Goal: Navigation & Orientation: Find specific page/section

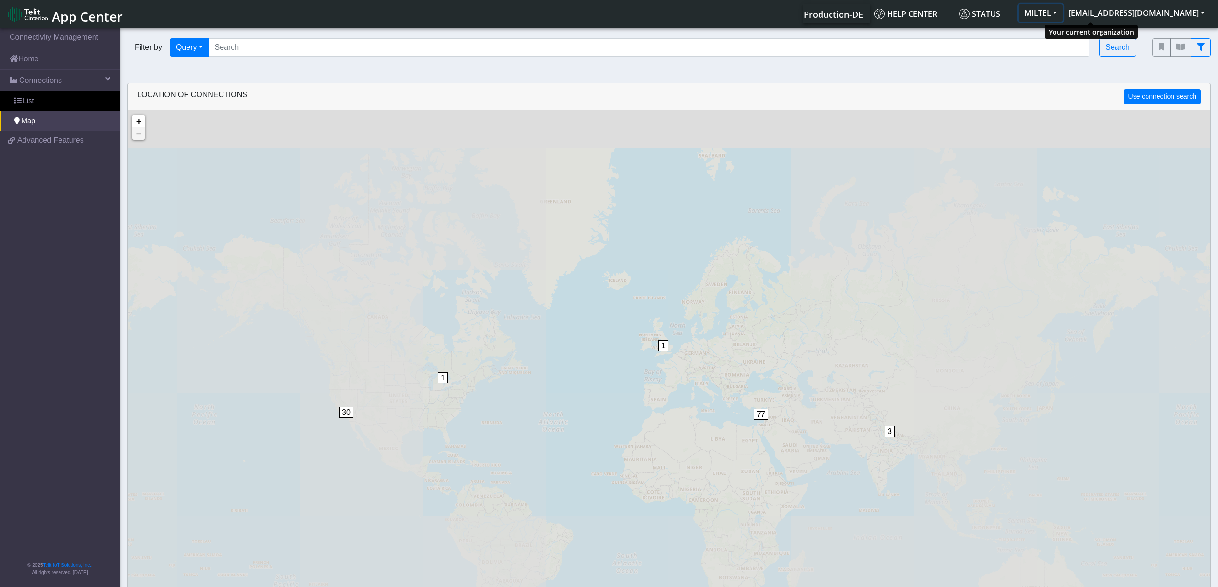
click at [1063, 16] on button "MILTEL" at bounding box center [1041, 12] width 44 height 17
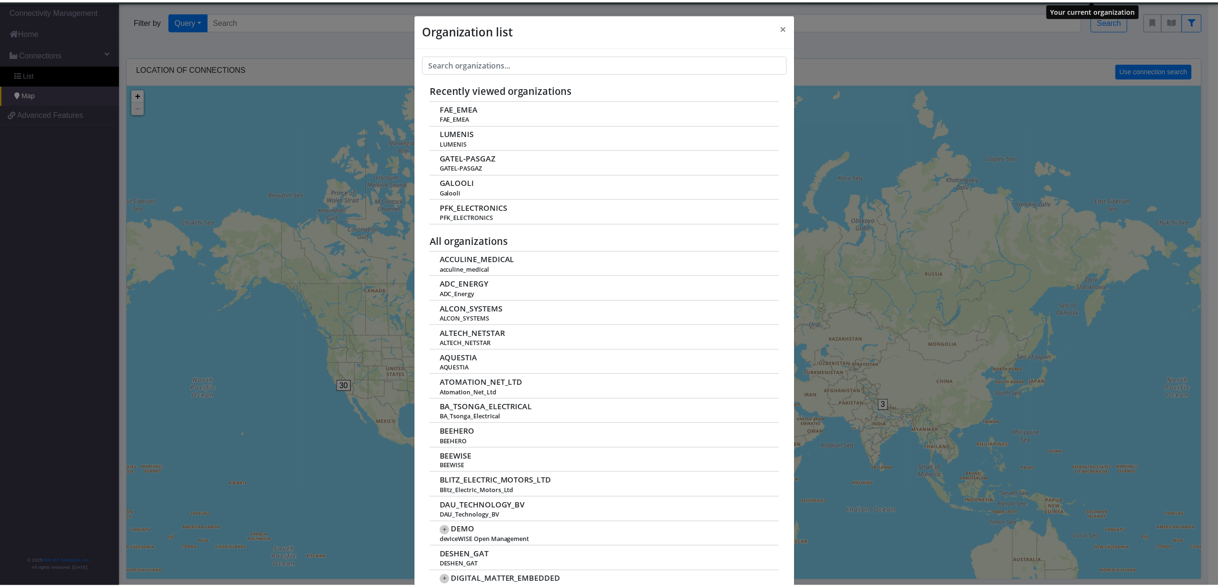
scroll to position [2, 0]
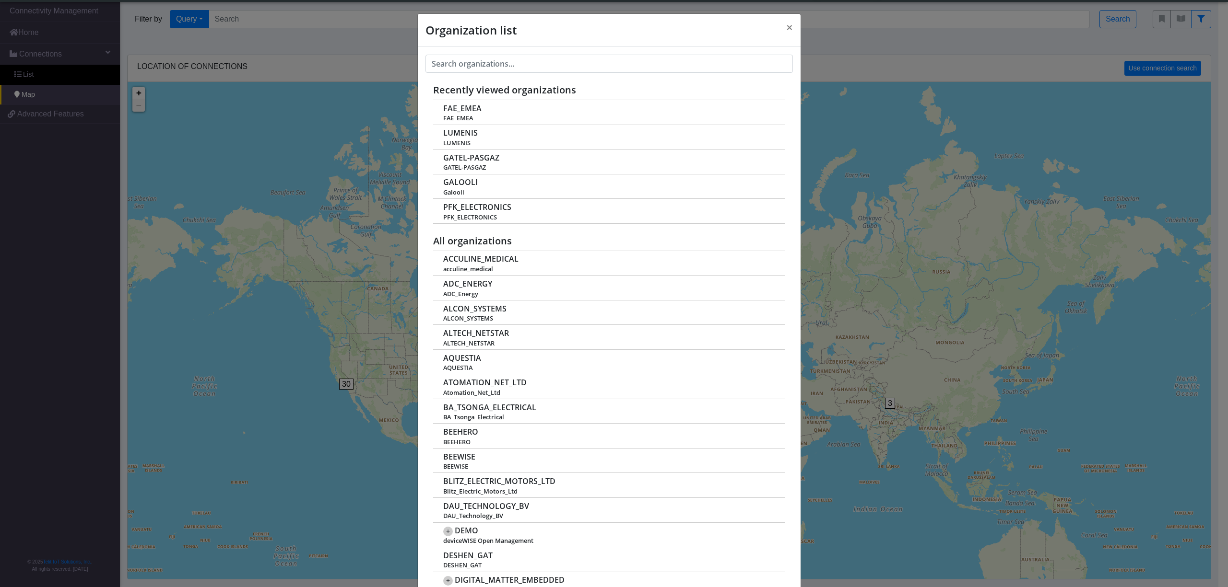
click at [1038, 108] on div "Organization list × Recently viewed organizations FAE_EMEA FAE_EMEA LUMENIS LUM…" at bounding box center [614, 293] width 1228 height 587
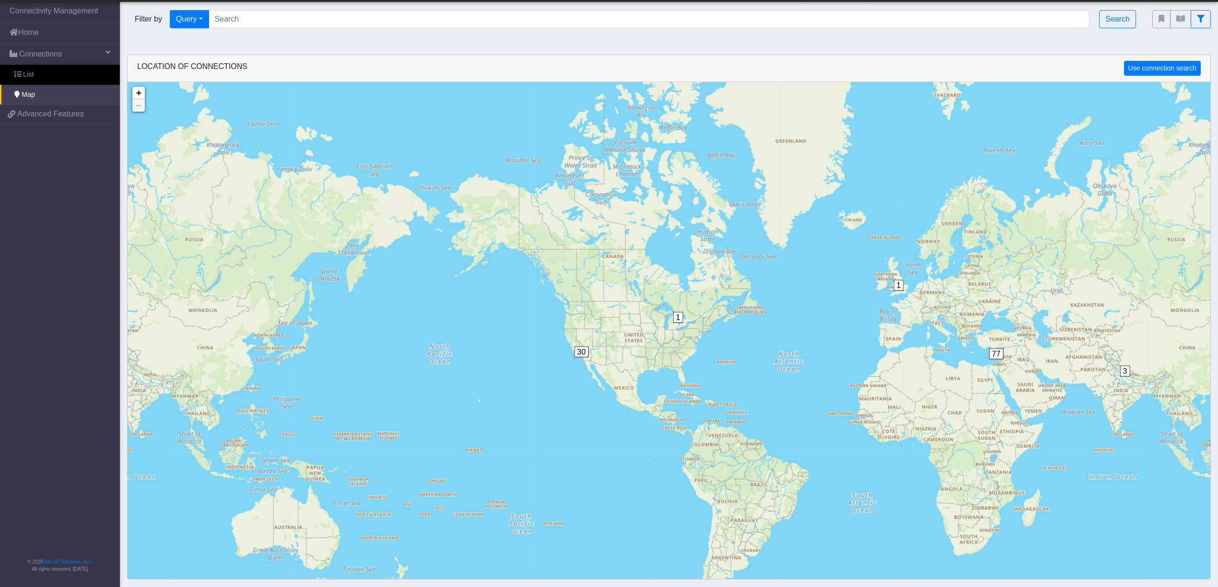
drag, startPoint x: 1098, startPoint y: 332, endPoint x: 1326, endPoint y: 297, distance: 230.4
click at [1218, 297] on html "App Center Production-DE Help center Status MILTEL arie.hamo@telit.com Logout" at bounding box center [609, 291] width 1218 height 587
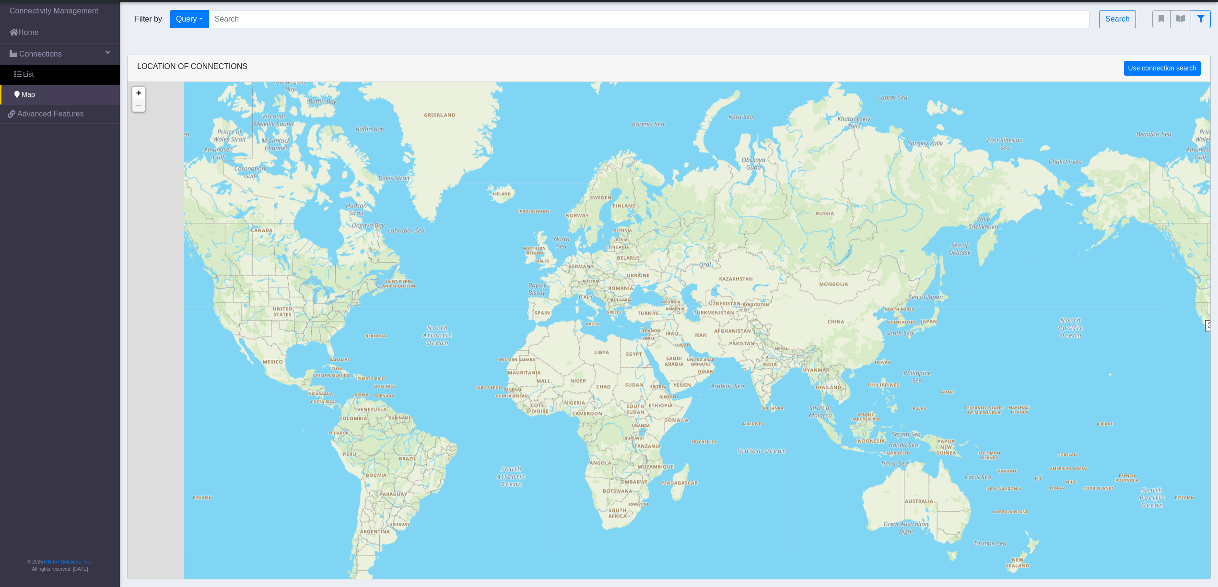
drag, startPoint x: 551, startPoint y: 290, endPoint x: 1324, endPoint y: 260, distance: 773.6
click at [1218, 260] on html "App Center Production-DE Help center Status MILTEL arie.hamo@telit.com Logout" at bounding box center [609, 291] width 1218 height 587
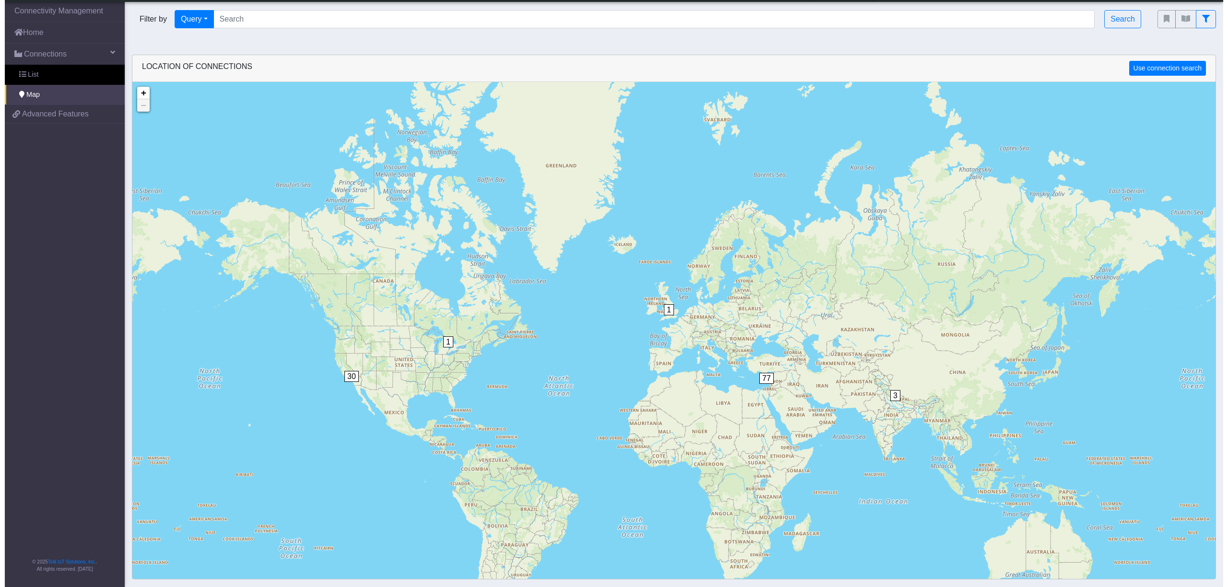
scroll to position [0, 0]
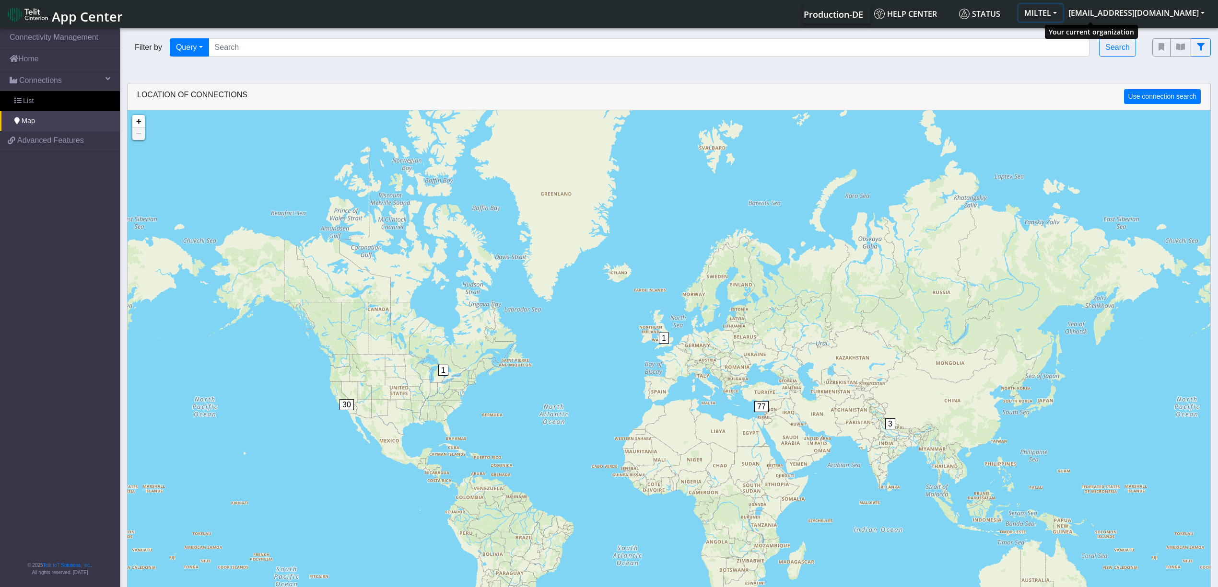
click at [1063, 11] on button "MILTEL" at bounding box center [1041, 12] width 44 height 17
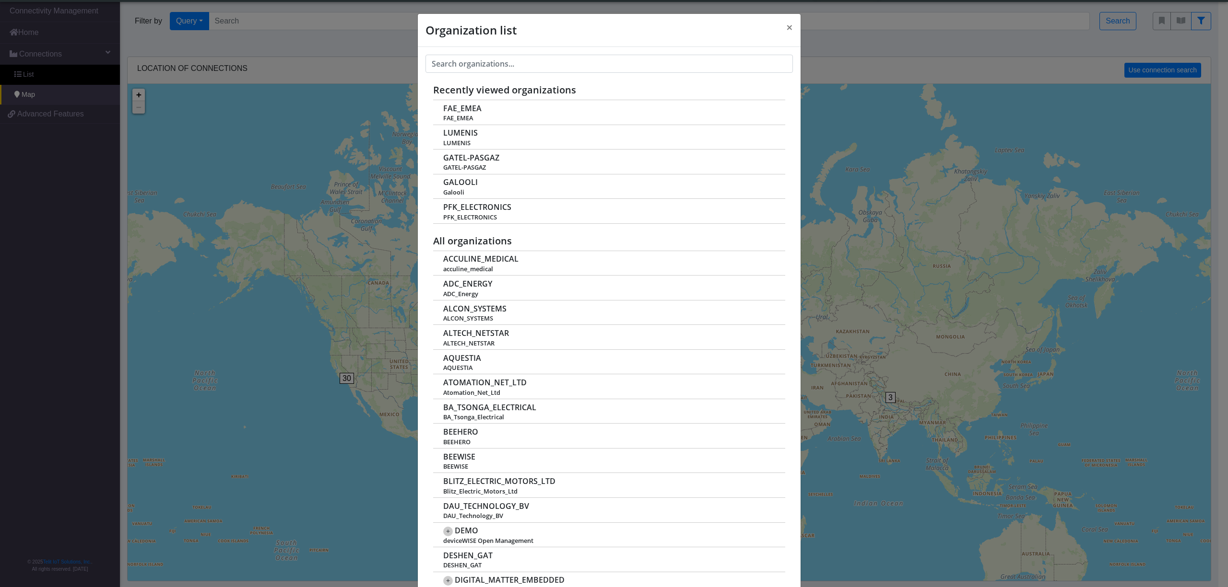
scroll to position [2, 0]
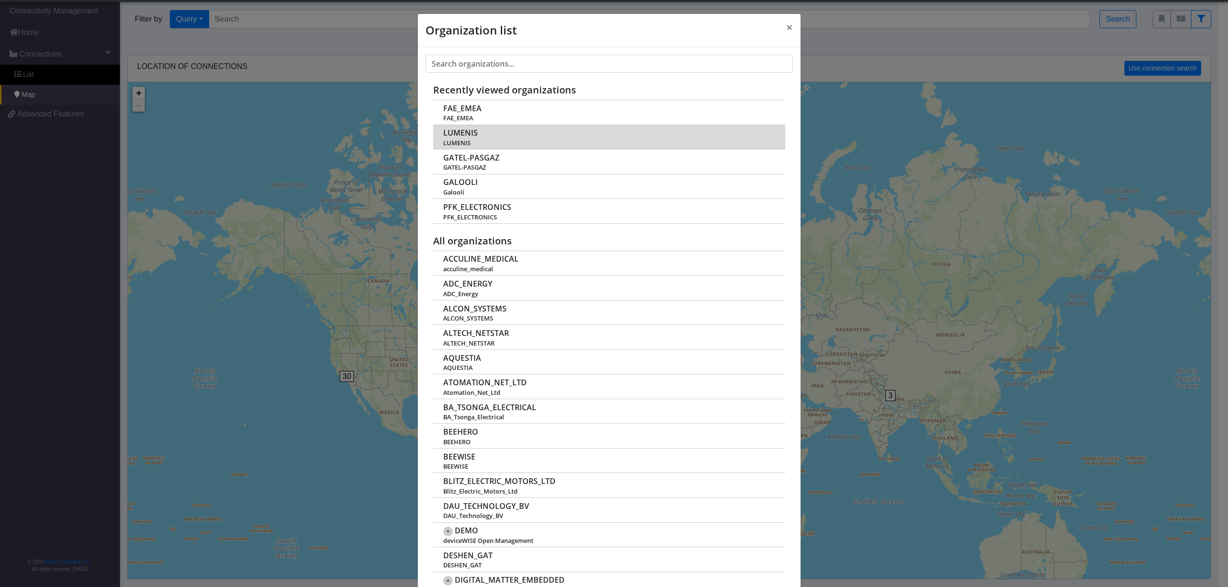
click at [461, 135] on span "LUMENIS" at bounding box center [460, 133] width 35 height 9
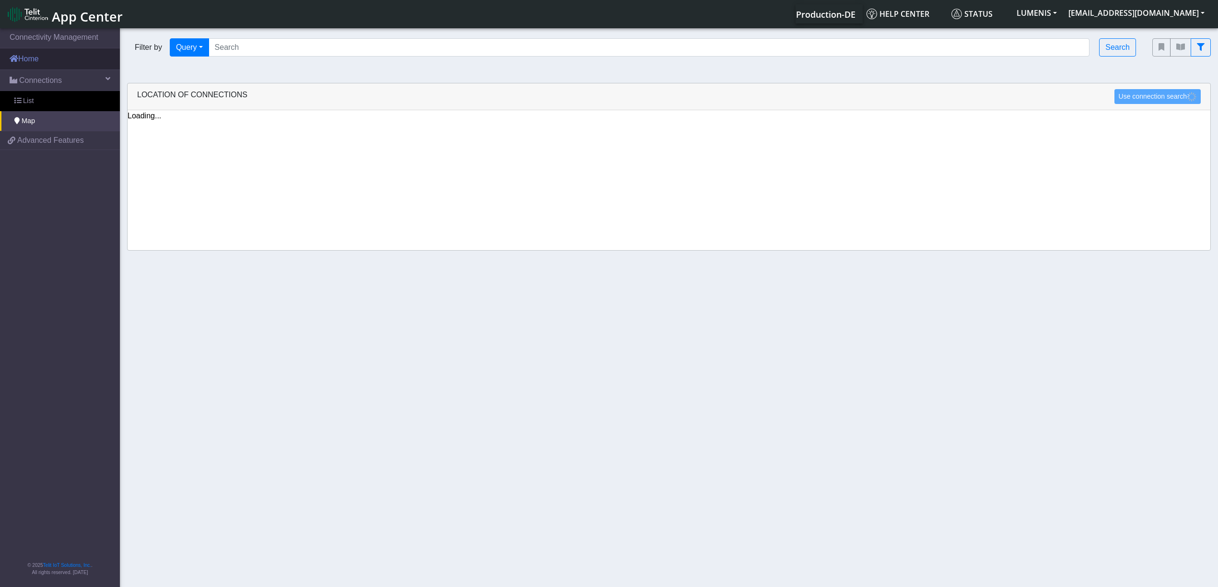
click at [30, 58] on link "Home" at bounding box center [60, 58] width 120 height 21
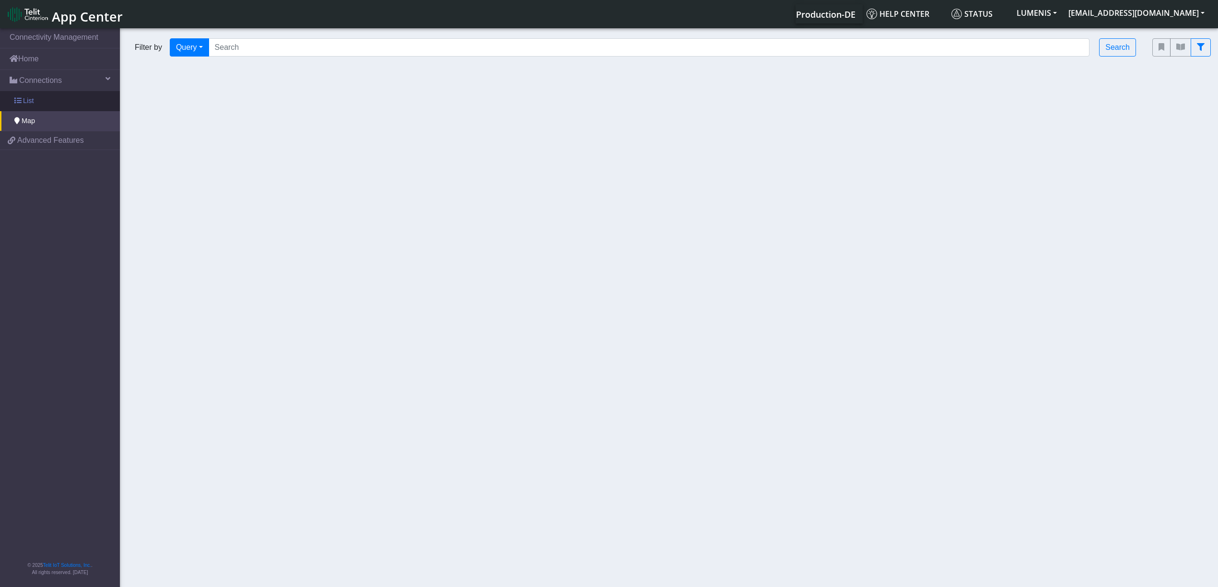
click at [25, 98] on span "List" at bounding box center [28, 101] width 11 height 11
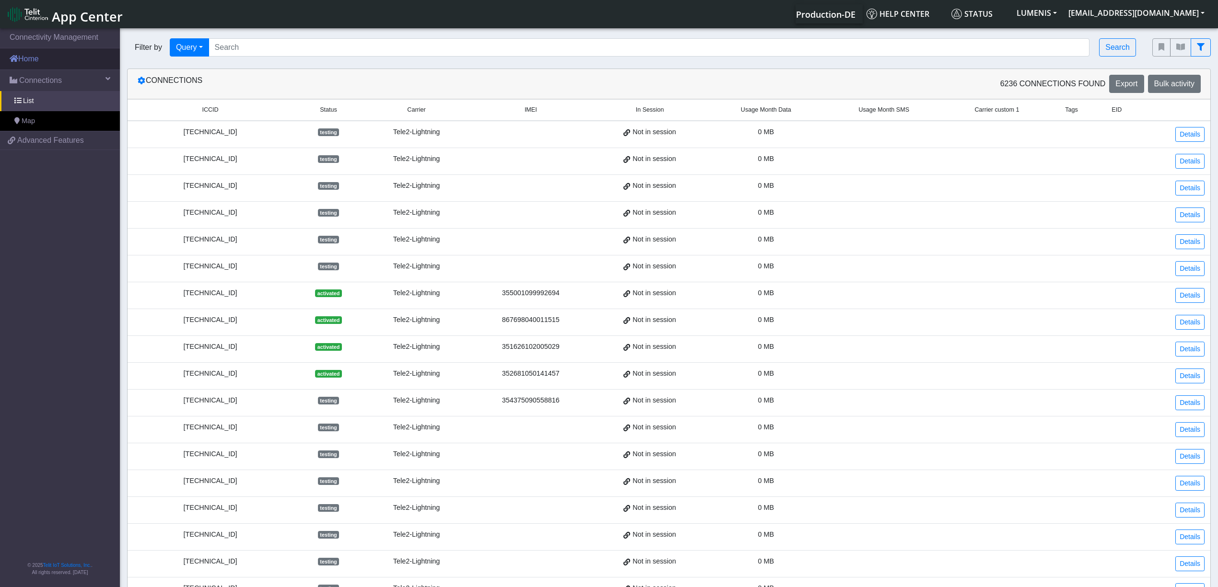
click at [33, 58] on link "Home" at bounding box center [60, 58] width 120 height 21
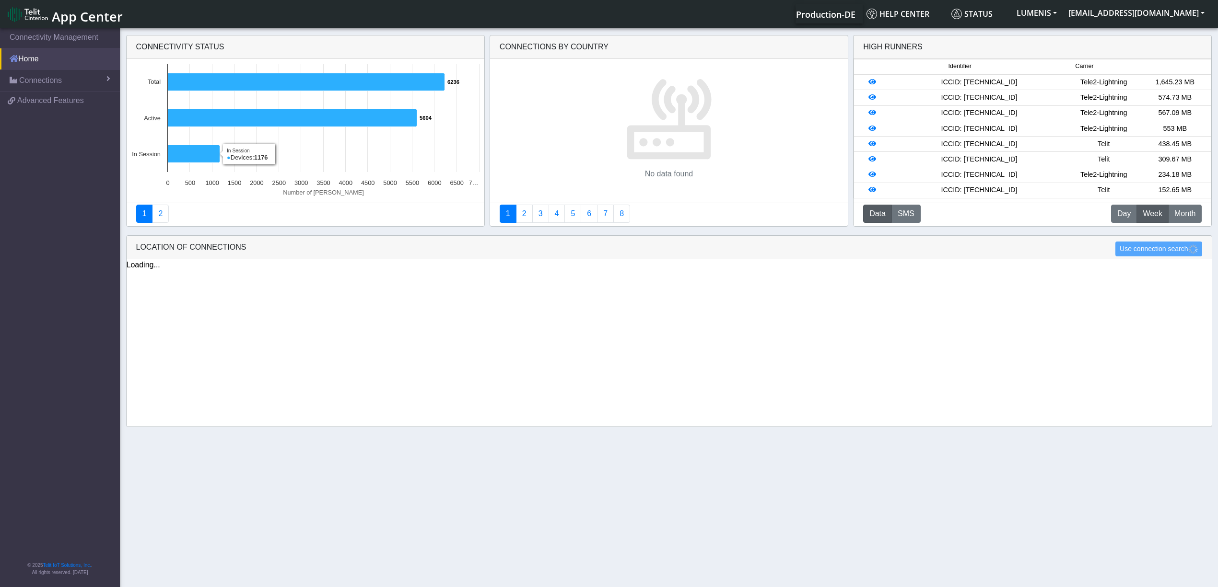
click at [97, 60] on link "Home" at bounding box center [60, 58] width 120 height 21
click at [38, 61] on link "Home" at bounding box center [60, 58] width 120 height 21
click at [58, 75] on span "Connections" at bounding box center [40, 81] width 43 height 12
click at [29, 121] on span "Map" at bounding box center [28, 121] width 13 height 11
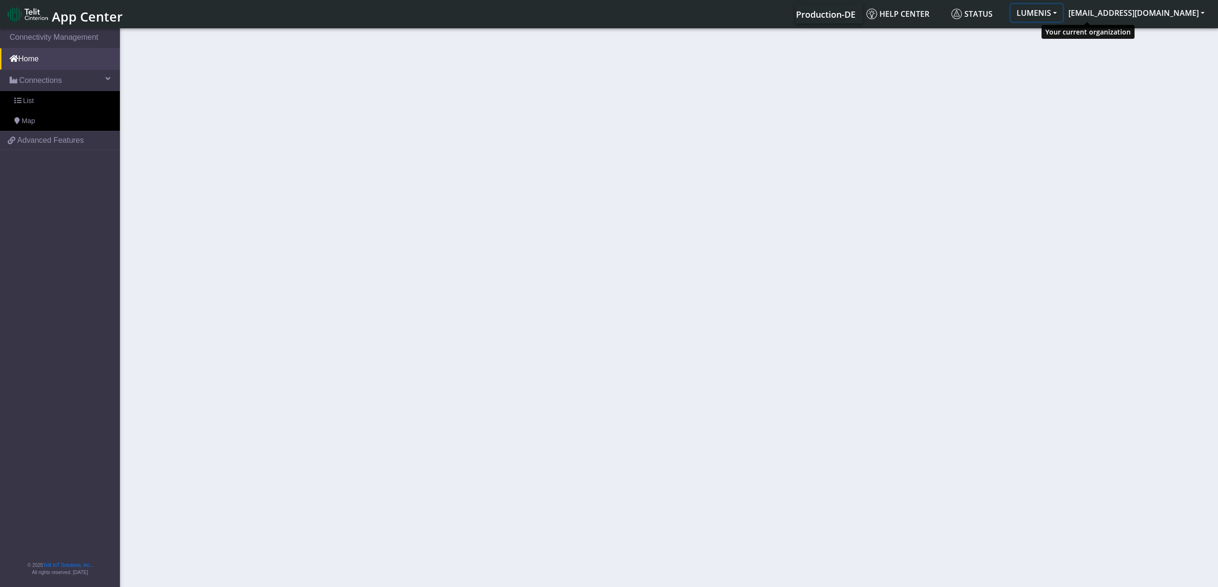
click at [1063, 6] on button "LUMENIS" at bounding box center [1037, 12] width 52 height 17
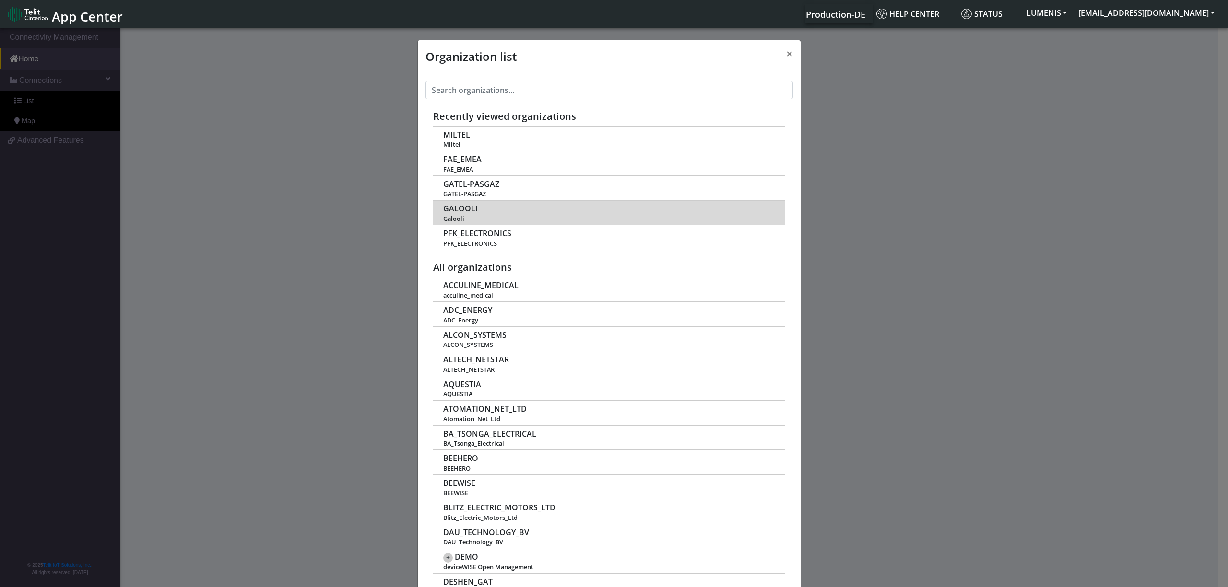
click at [445, 213] on span "GALOOLI" at bounding box center [460, 208] width 35 height 9
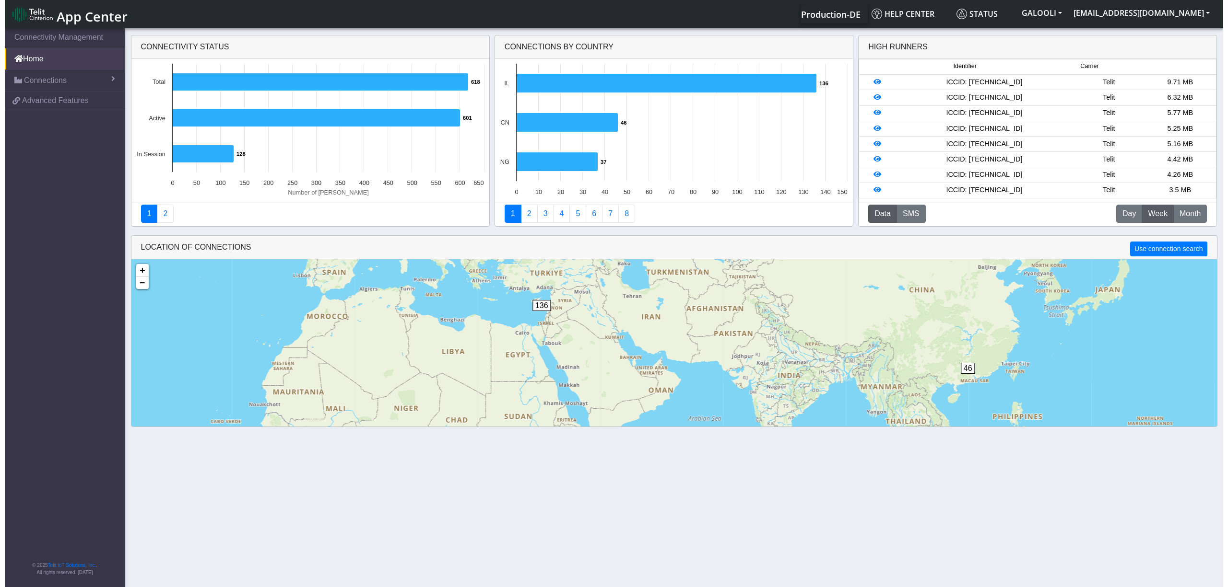
scroll to position [23, 0]
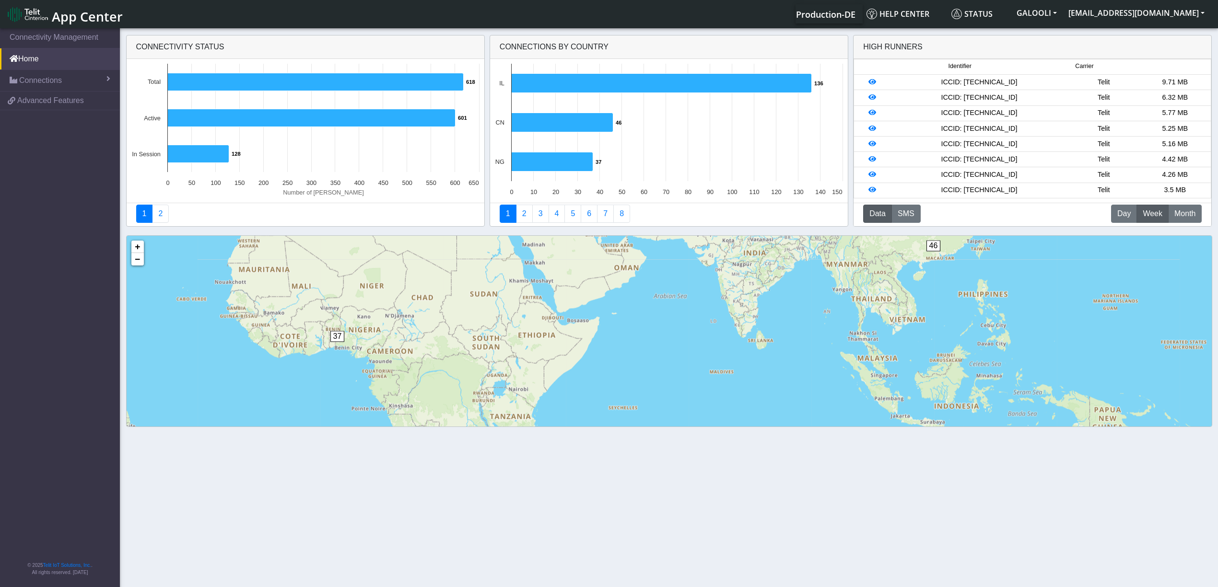
drag, startPoint x: 493, startPoint y: 317, endPoint x: 473, endPoint y: 200, distance: 118.3
click at [470, 201] on div "Connectivity status Created with Highcharts 11.3.0 Number of [PERSON_NAME] 618 …" at bounding box center [669, 231] width 1218 height 401
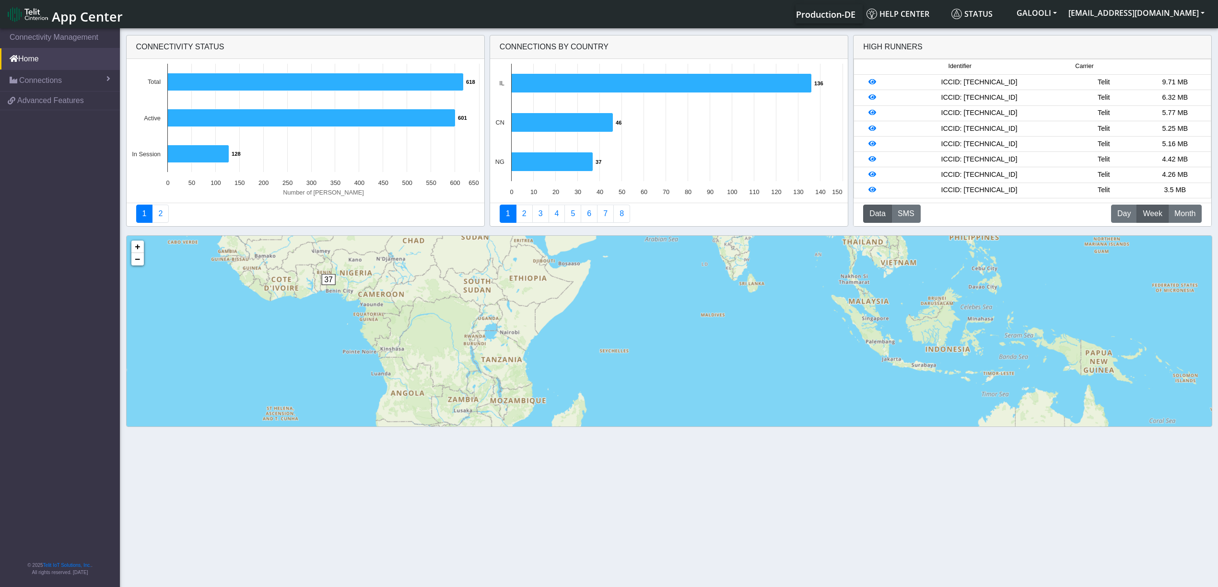
drag, startPoint x: 491, startPoint y: 281, endPoint x: 475, endPoint y: 222, distance: 61.2
click at [474, 222] on div "Connectivity status Created with Highcharts 11.3.0 Number of [PERSON_NAME] 618 …" at bounding box center [669, 231] width 1218 height 401
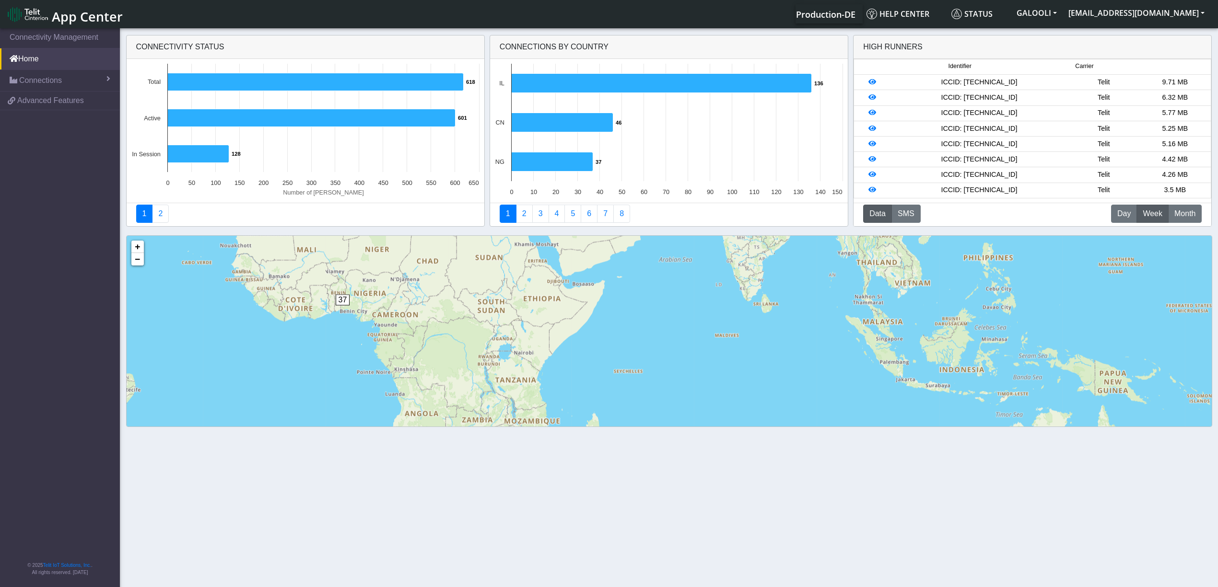
drag, startPoint x: 481, startPoint y: 299, endPoint x: 504, endPoint y: 332, distance: 39.4
click at [501, 333] on div "37 136 46 + − ©2025 MapQuest, | Terms" at bounding box center [669, 368] width 1085 height 264
click at [1063, 8] on button "GALOOLI" at bounding box center [1037, 12] width 52 height 17
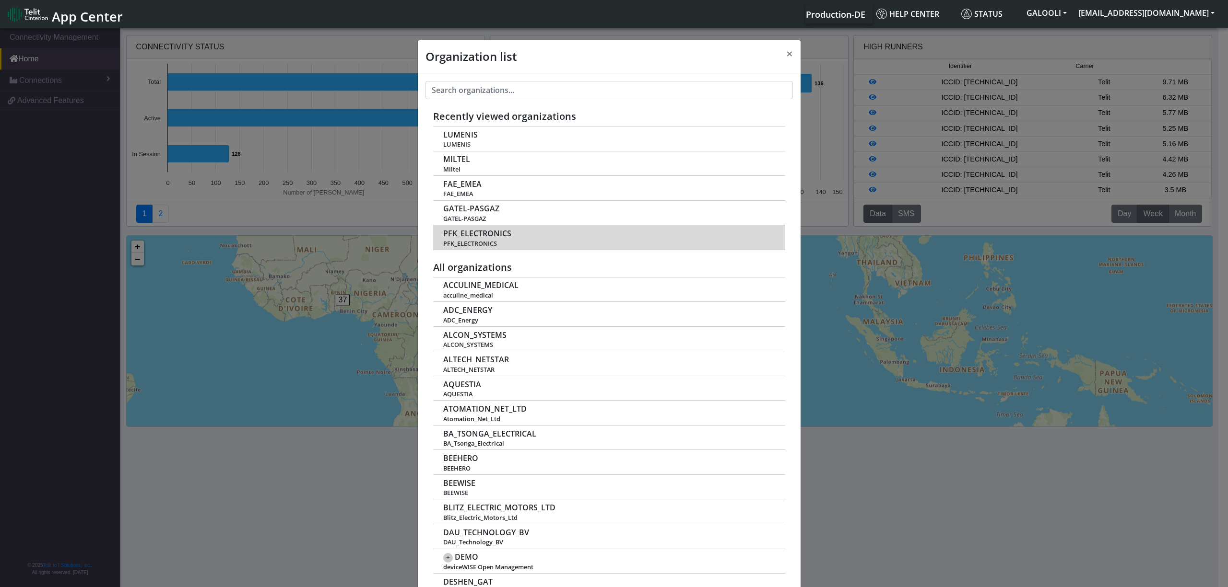
click at [468, 236] on span "PFK_ELECTRONICS" at bounding box center [477, 233] width 68 height 9
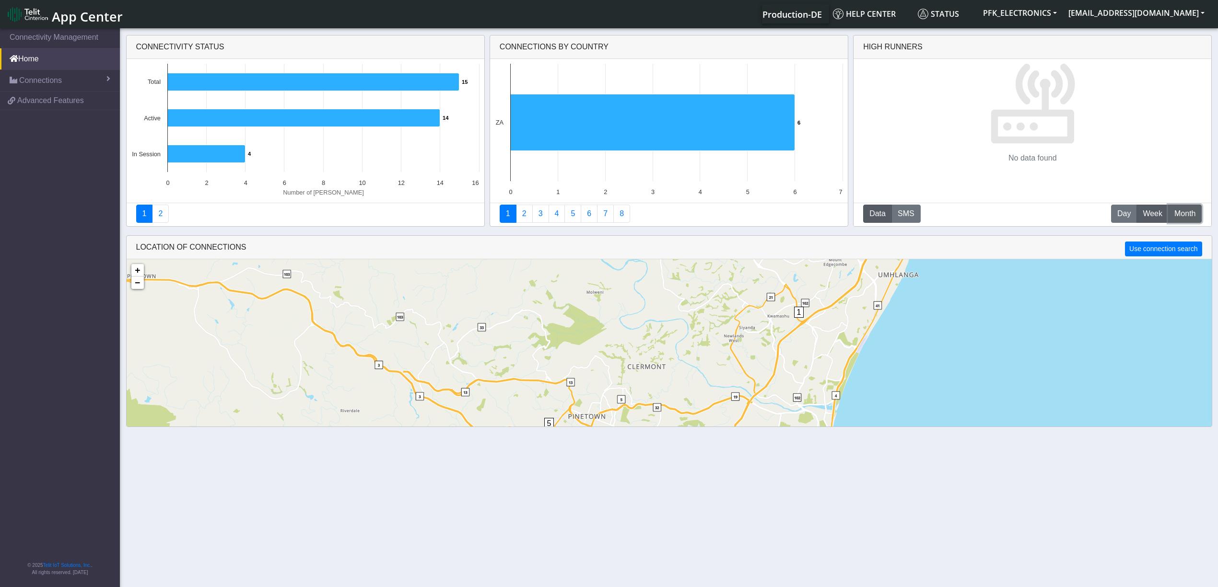
click at [1179, 208] on button "M Month" at bounding box center [1185, 214] width 34 height 18
click at [1184, 211] on span "Month" at bounding box center [1184, 214] width 21 height 12
click at [1183, 213] on span "Month" at bounding box center [1184, 214] width 21 height 12
click at [1063, 16] on button "PFK_ELECTRONICS" at bounding box center [1019, 12] width 85 height 17
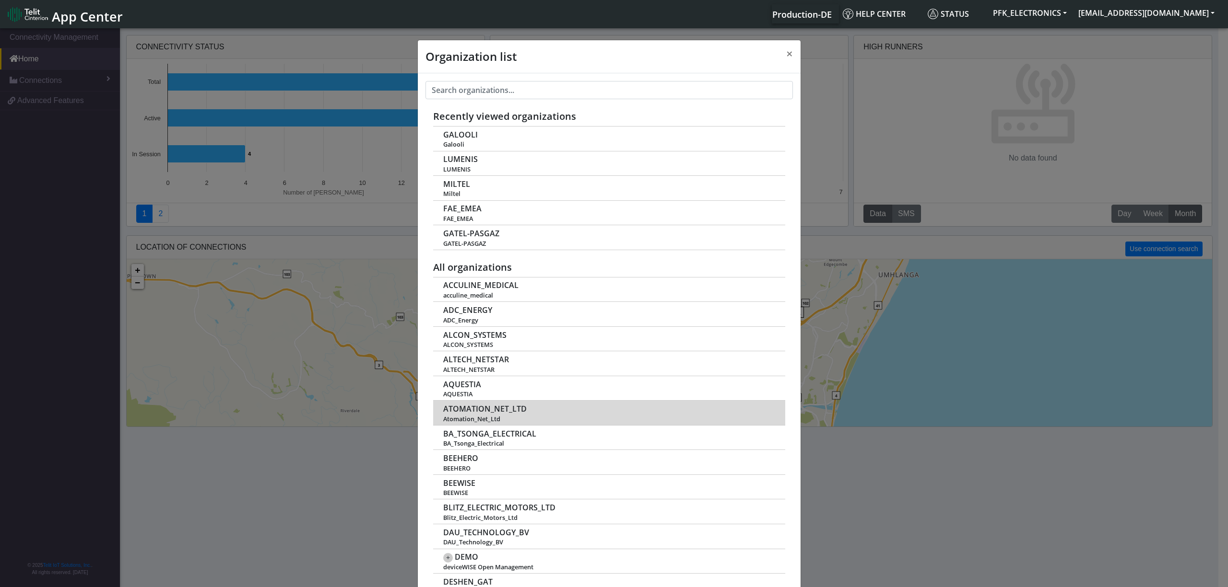
click at [480, 413] on span "ATOMATION_NET_LTD" at bounding box center [484, 409] width 83 height 9
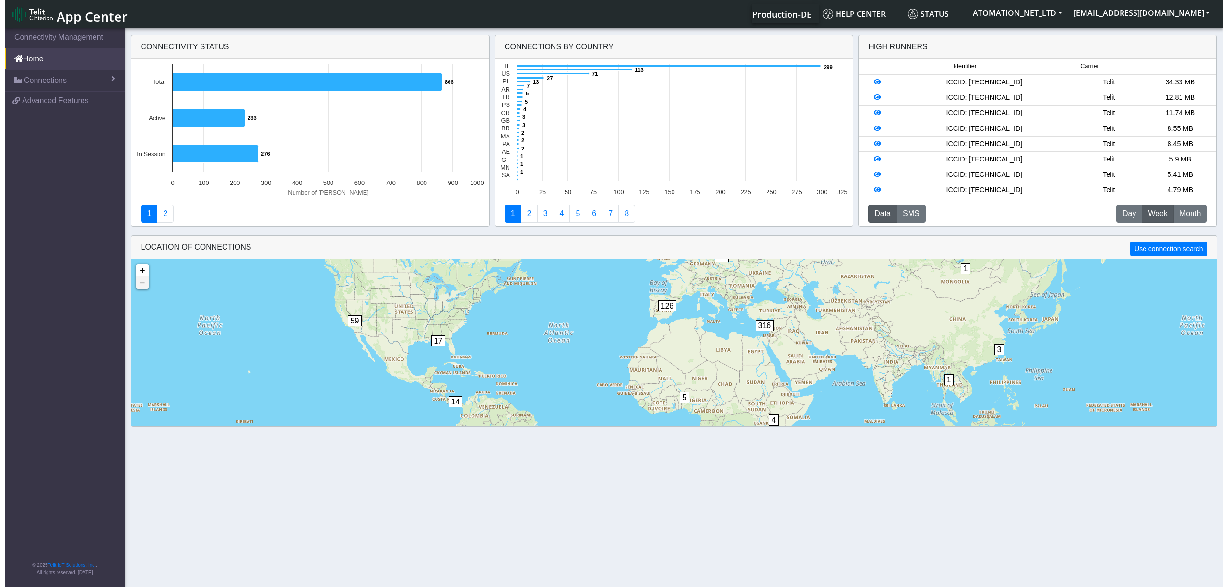
scroll to position [23, 0]
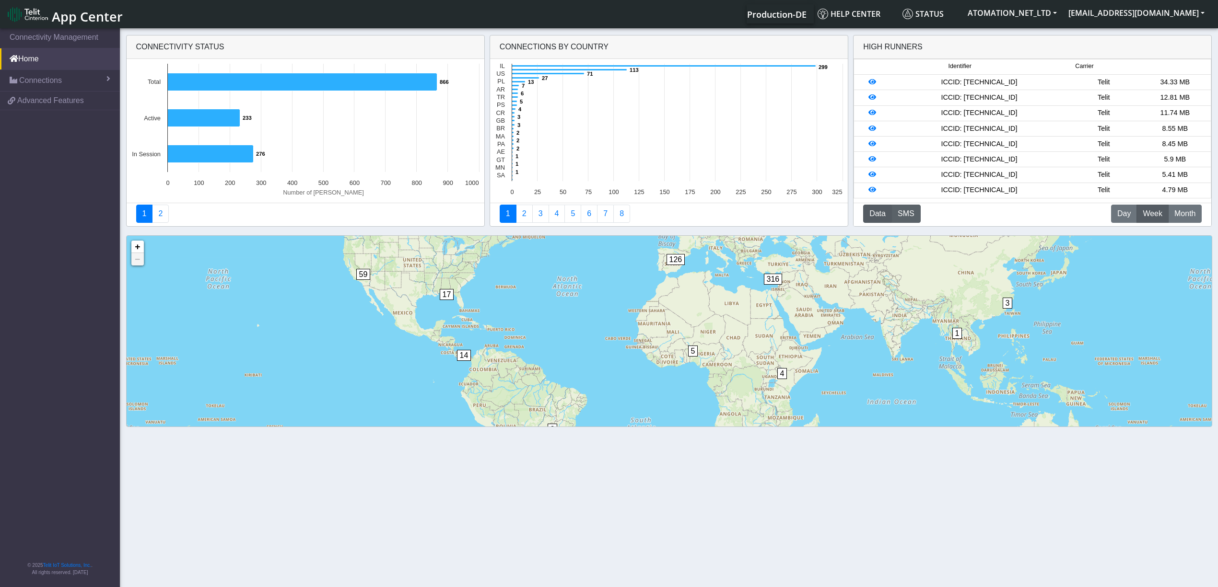
drag, startPoint x: 738, startPoint y: 373, endPoint x: 917, endPoint y: 223, distance: 234.2
click at [769, 343] on div "1 1 4 5 13 3 2 14 17 33 59 126 316 + − ©2025 MapQuest, | Terms" at bounding box center [669, 368] width 1085 height 264
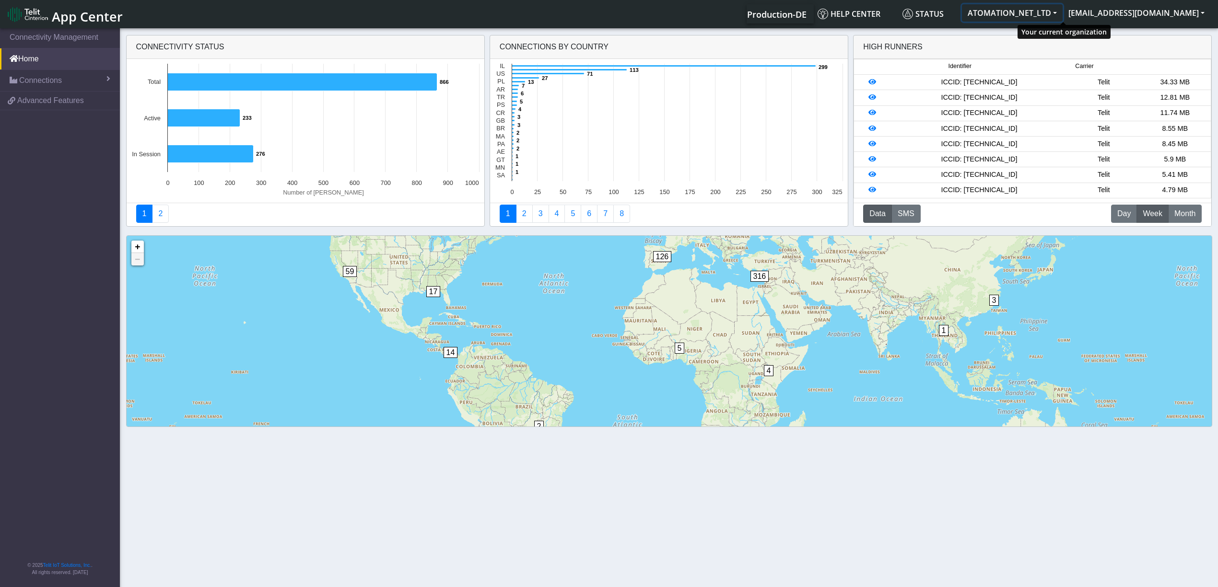
click at [1063, 11] on button "ATOMATION_NET_LTD" at bounding box center [1012, 12] width 101 height 17
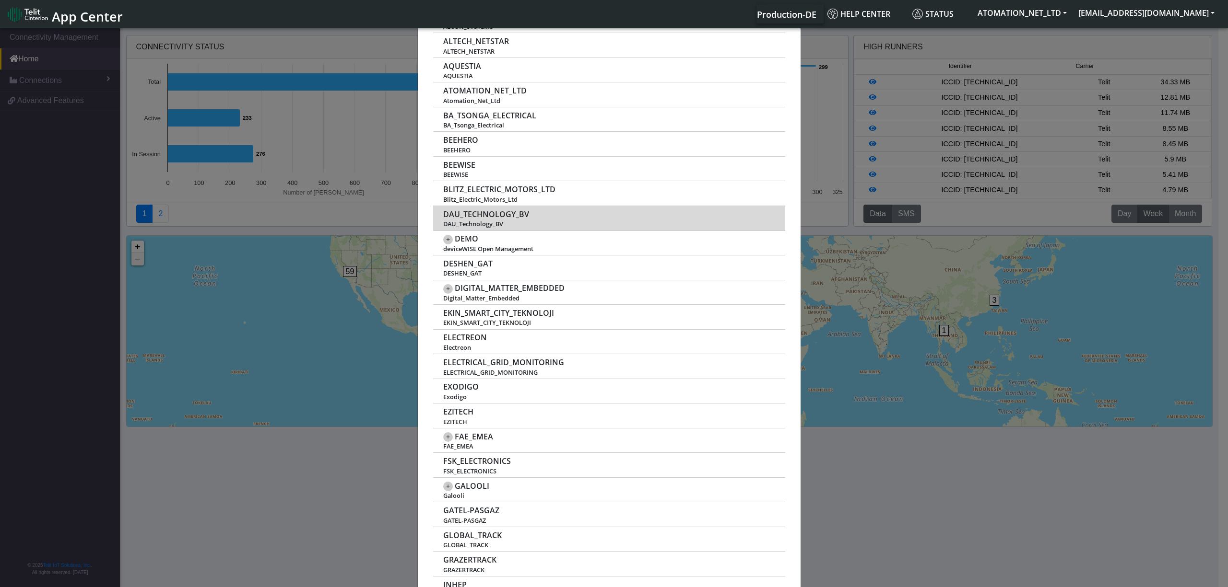
scroll to position [319, 0]
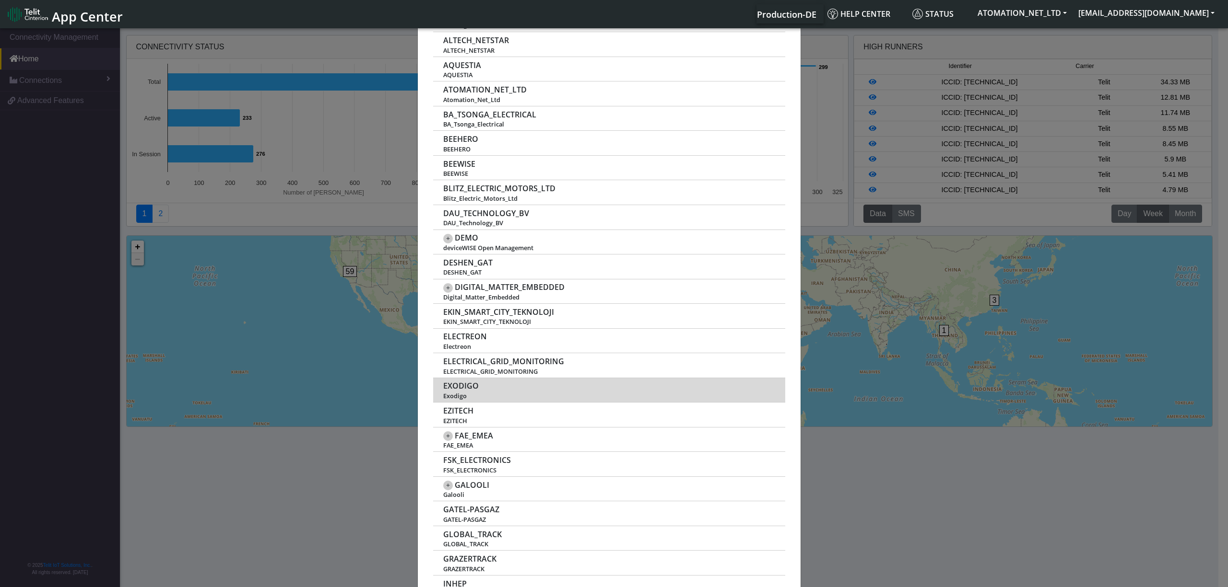
click at [463, 391] on span "EXODIGO" at bounding box center [460, 386] width 35 height 9
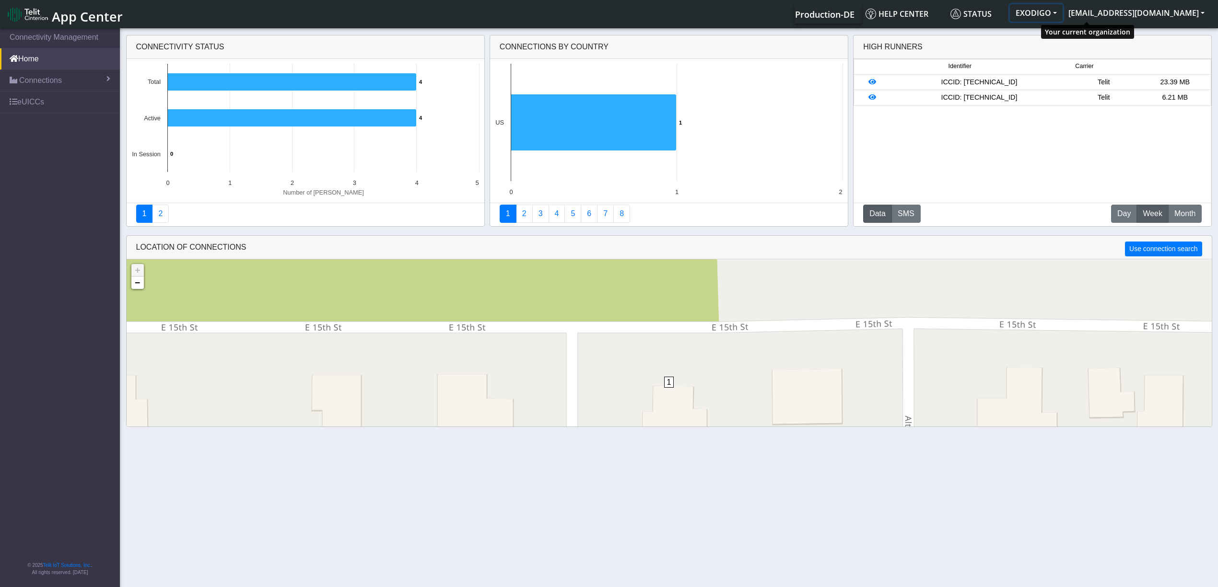
click at [1063, 9] on button "EXODIGO" at bounding box center [1036, 12] width 53 height 17
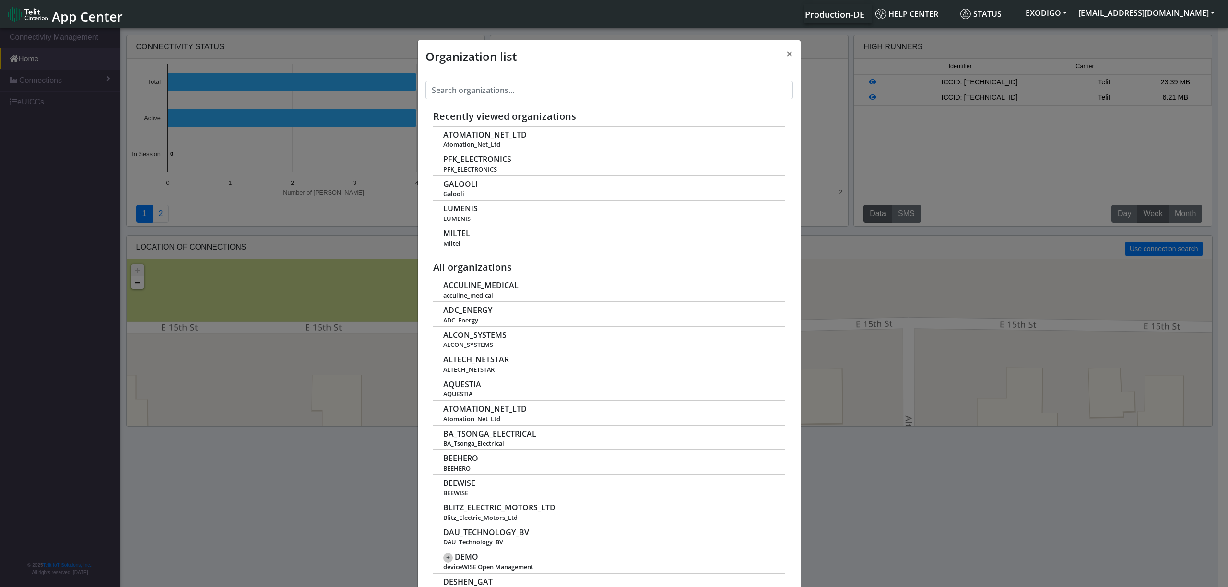
click at [1185, 215] on div "Organization list × Recently viewed organizations ATOMATION_NET_LTD Atomation_N…" at bounding box center [614, 308] width 1228 height 564
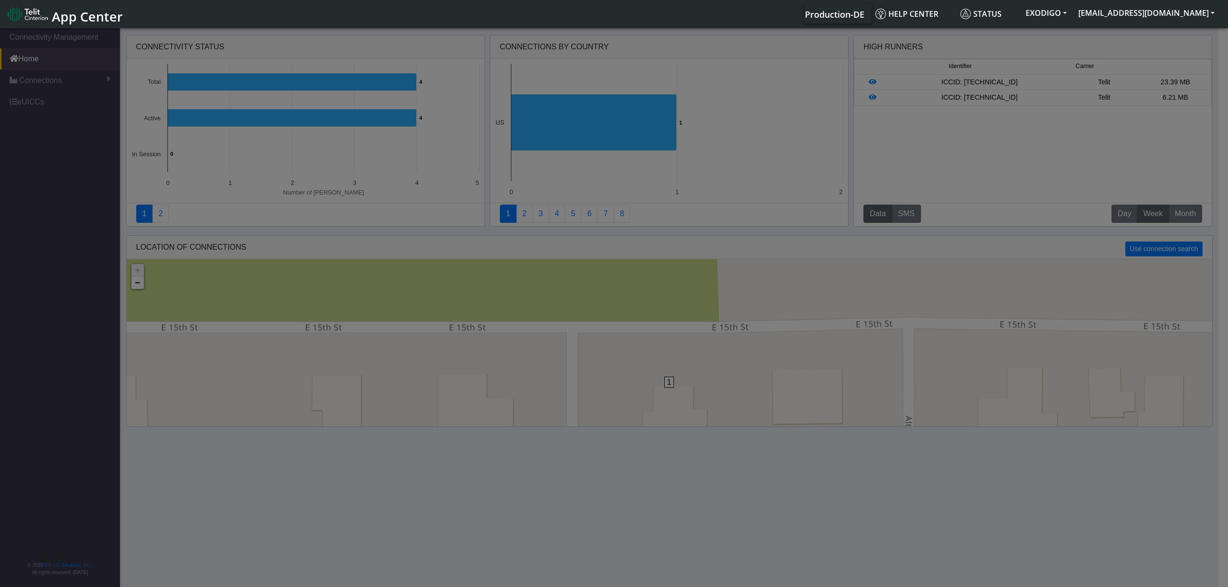
click at [1185, 215] on body "App Center Production-DE Help center Status EXODIGO arie.hamo@telit.com App Cen…" at bounding box center [614, 308] width 1228 height 564
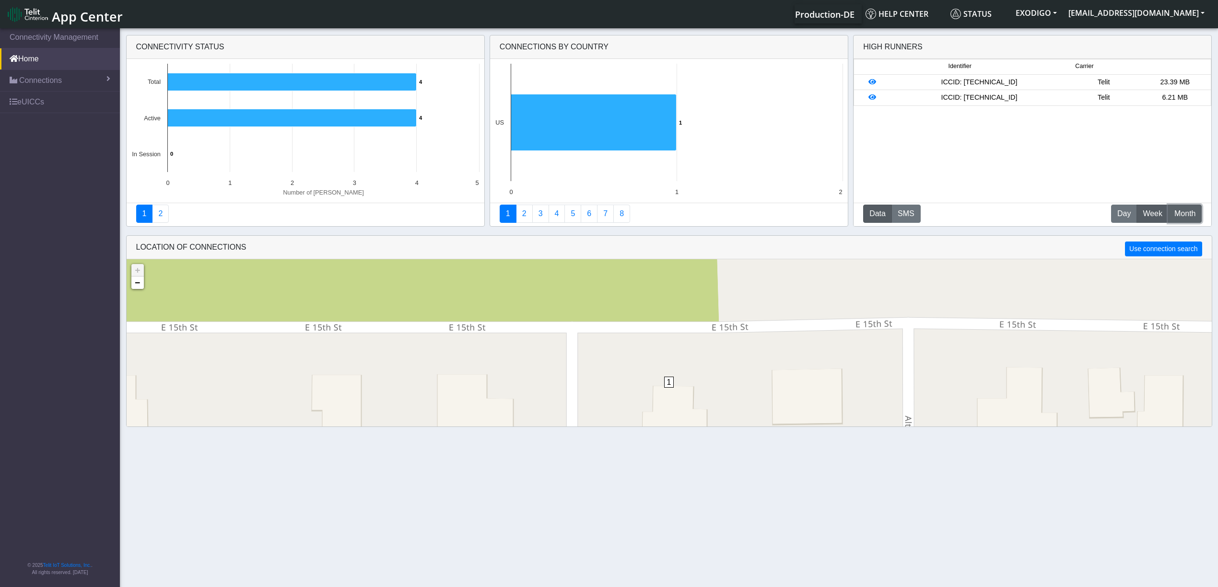
click at [1185, 215] on span "Month" at bounding box center [1184, 214] width 21 height 12
click at [1063, 14] on button "EXODIGO" at bounding box center [1036, 12] width 53 height 17
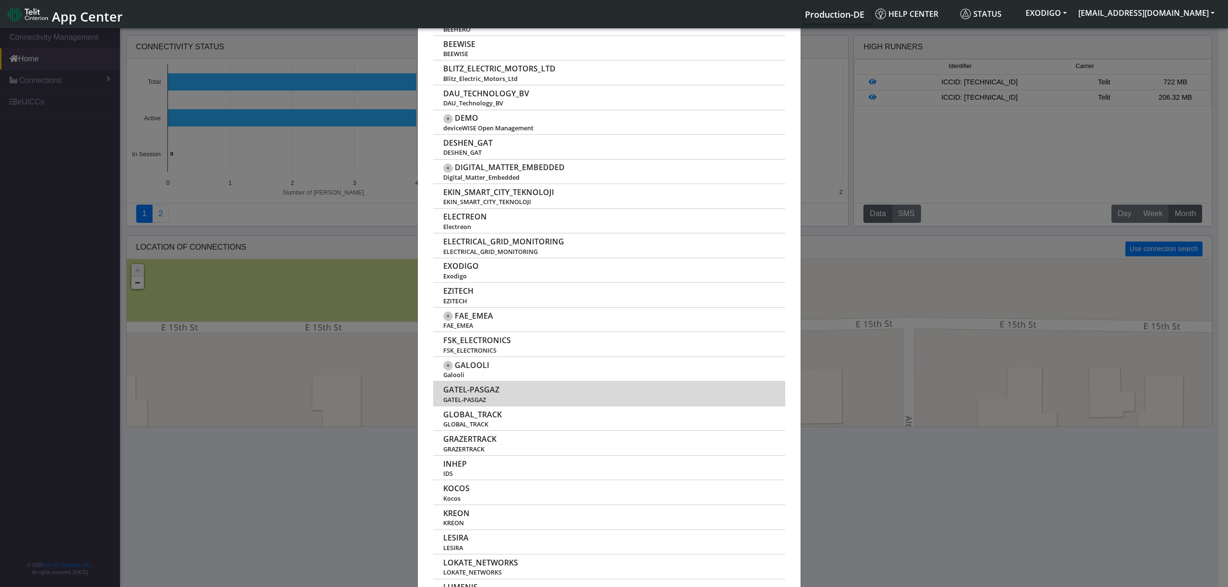
scroll to position [511, 0]
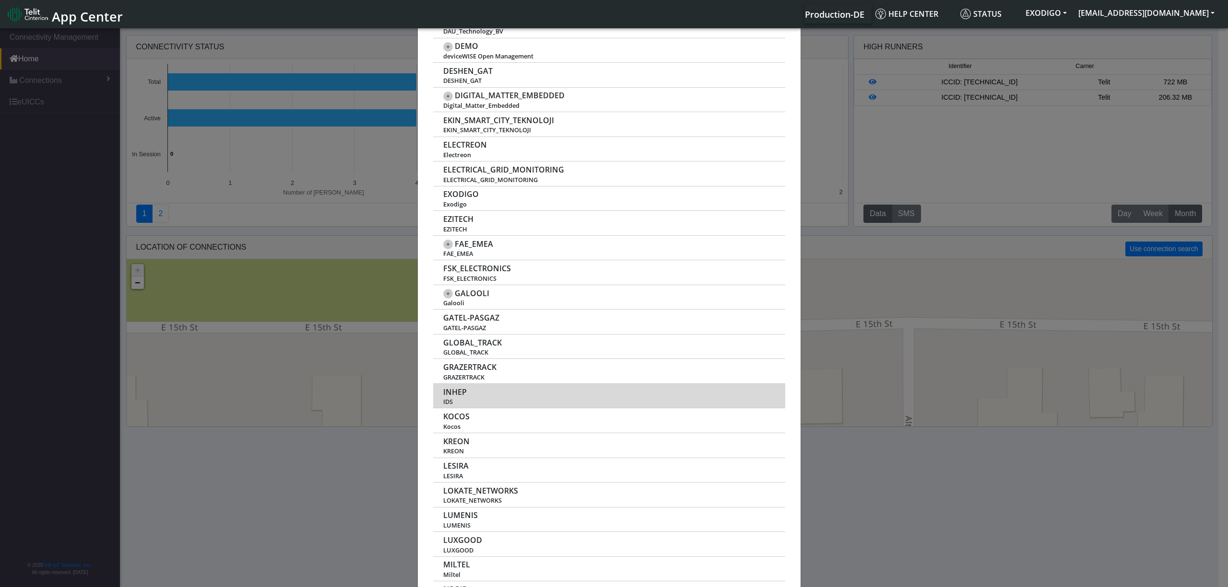
click at [447, 395] on span "INHEP" at bounding box center [454, 392] width 23 height 9
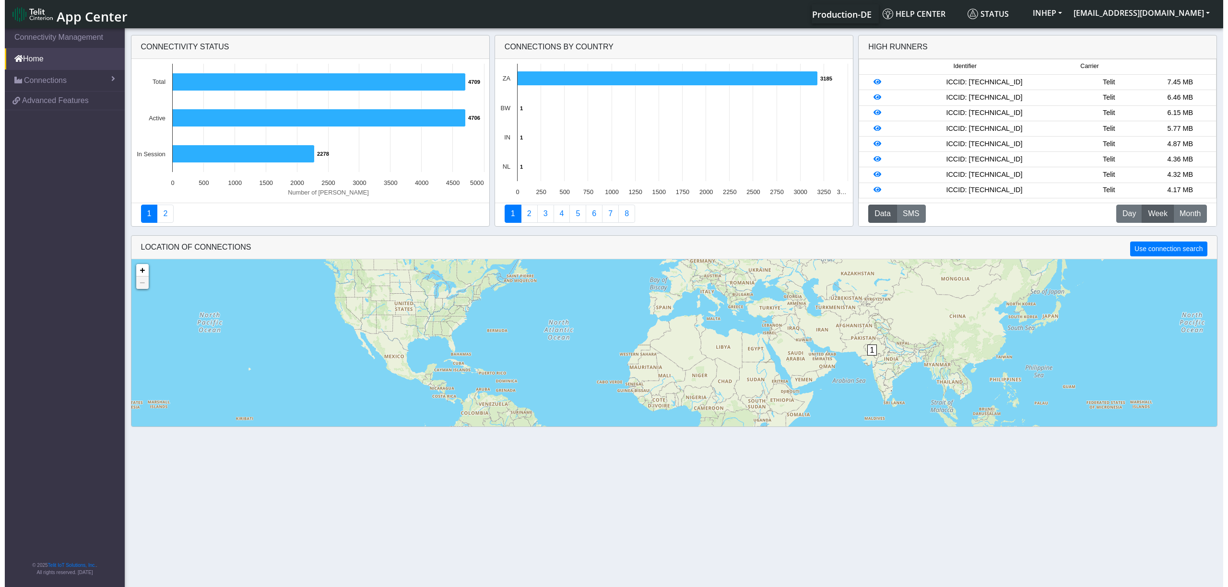
scroll to position [23, 0]
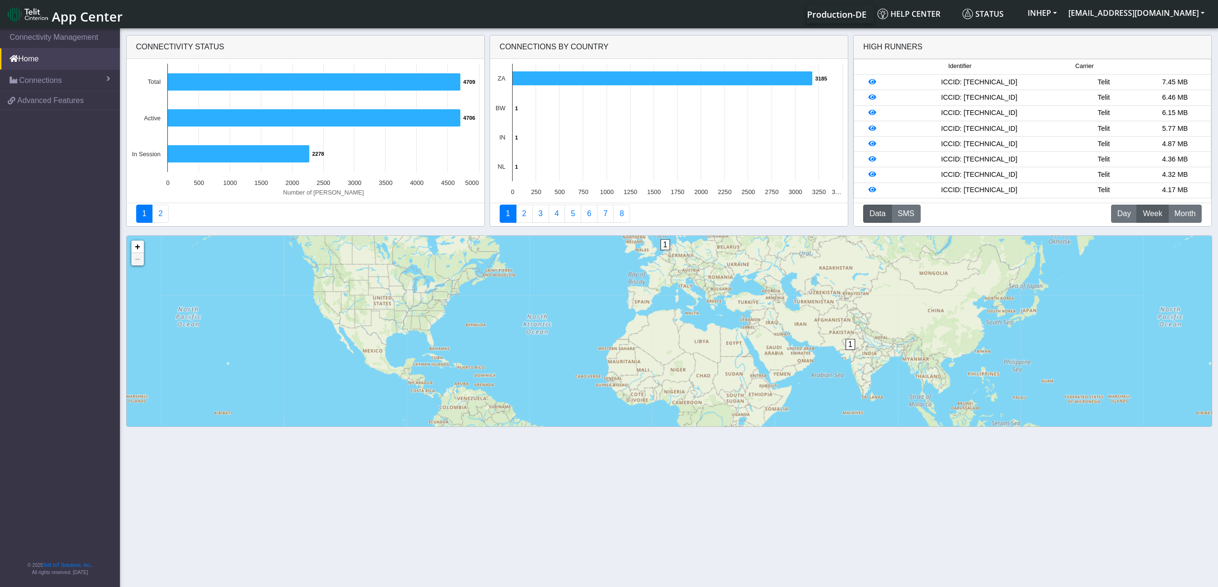
drag, startPoint x: 818, startPoint y: 365, endPoint x: 802, endPoint y: 388, distance: 28.2
click at [802, 387] on div "1 1 3186 + − ©2025 MapQuest, | Terms" at bounding box center [669, 368] width 1085 height 264
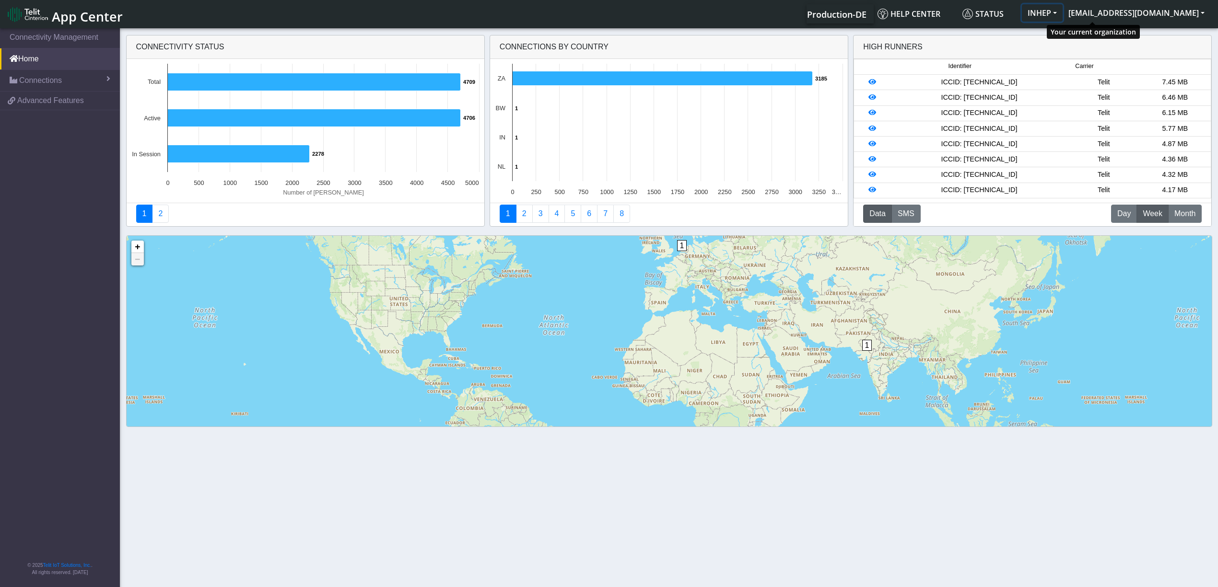
click at [1063, 11] on button "INHEP" at bounding box center [1042, 12] width 41 height 17
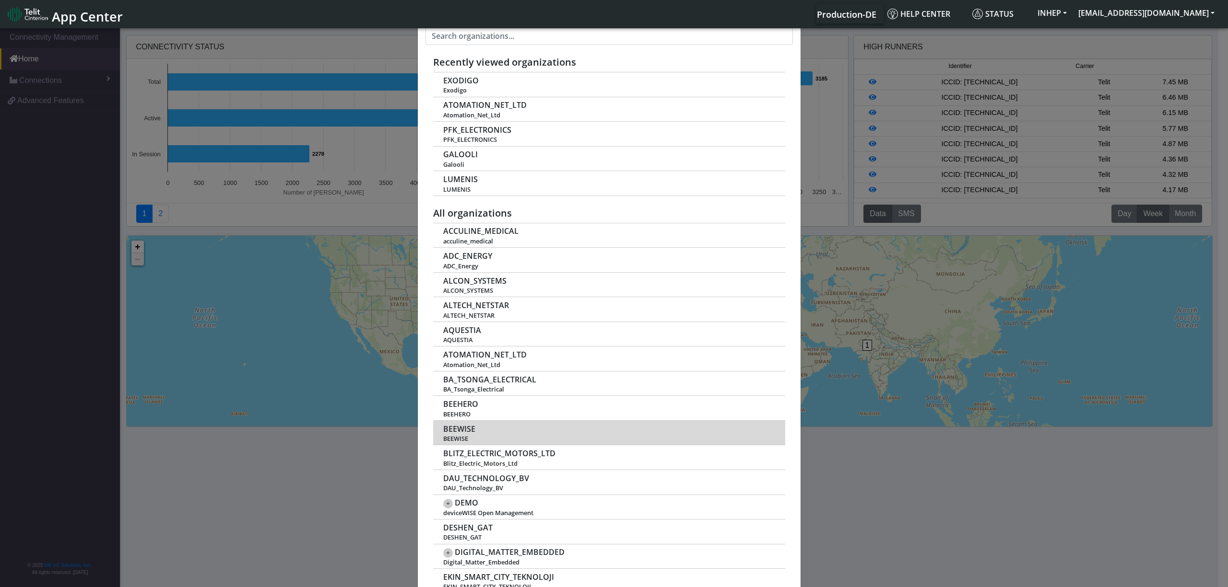
scroll to position [128, 0]
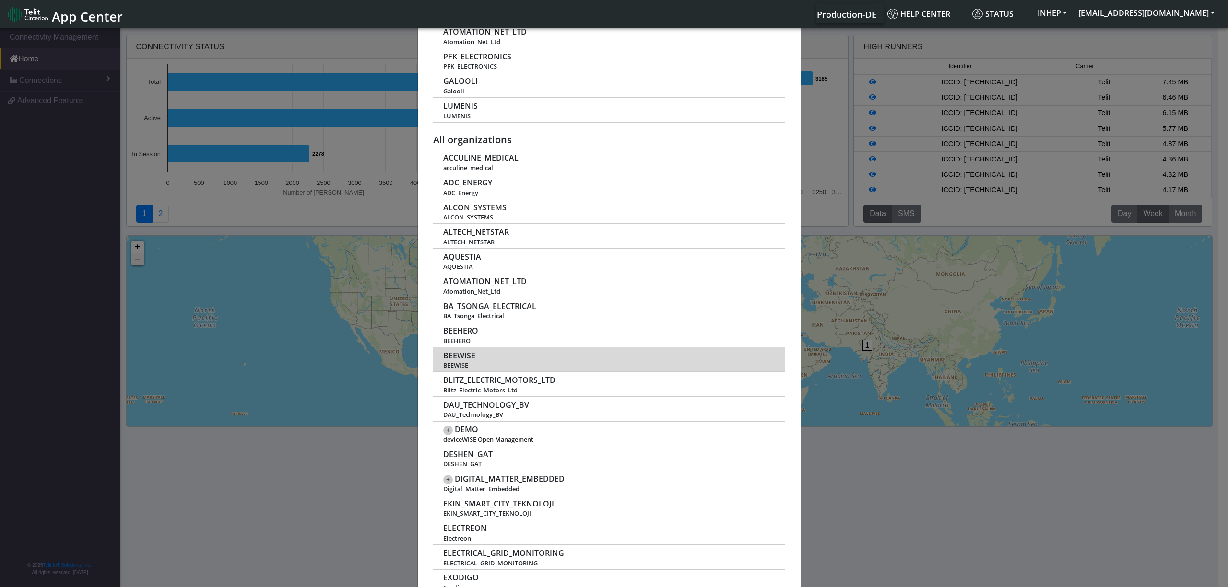
click at [457, 359] on span "BEEWISE" at bounding box center [459, 356] width 32 height 9
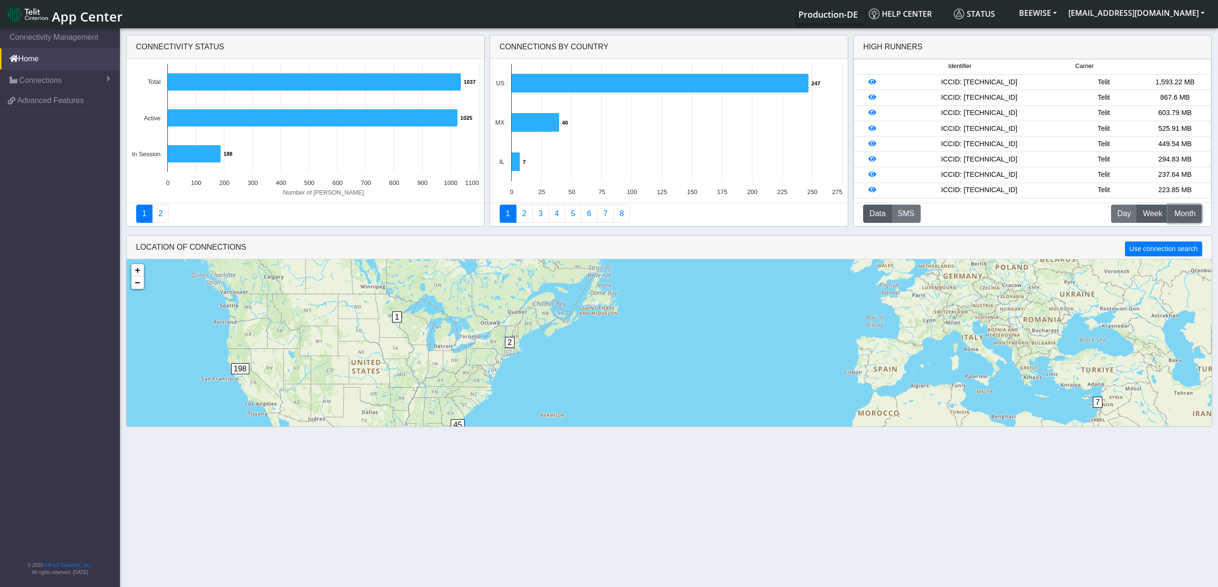
click at [1197, 219] on button "M Month" at bounding box center [1185, 214] width 34 height 18
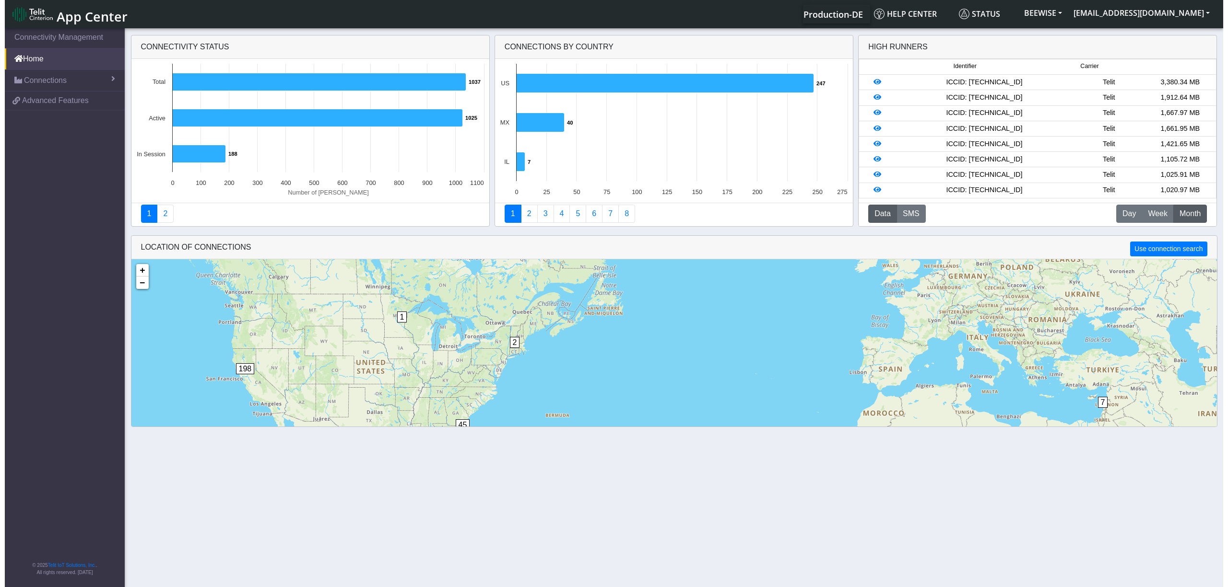
scroll to position [23, 0]
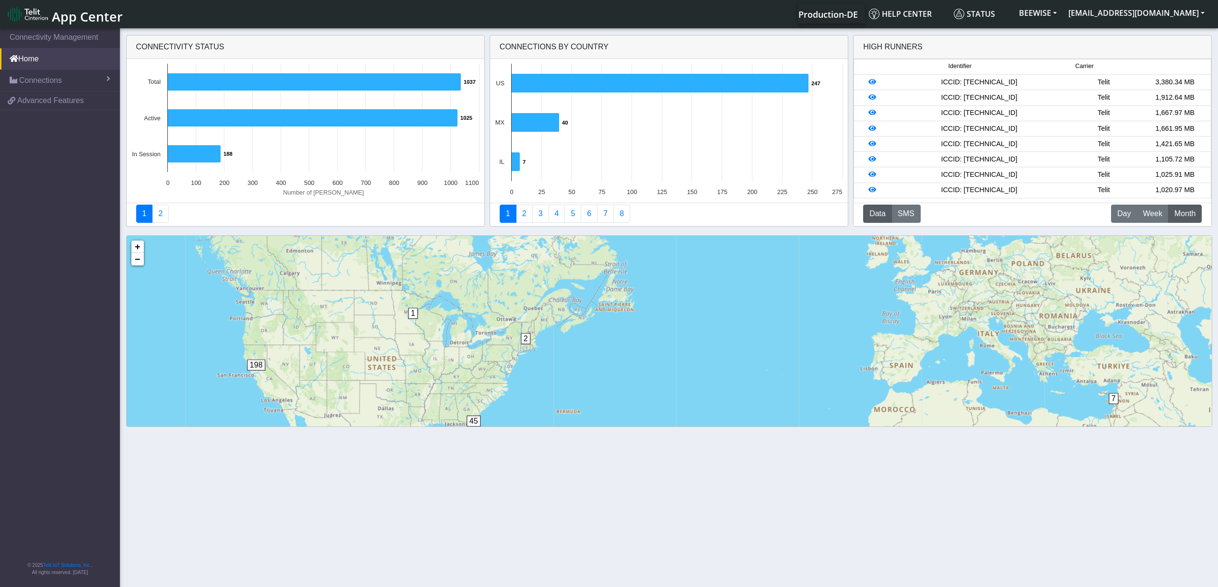
drag, startPoint x: 1050, startPoint y: 394, endPoint x: 998, endPoint y: 401, distance: 52.8
click at [1063, 413] on div "7 1 2 45 41 198 + − ©2025 MapQuest, | Terms" at bounding box center [669, 368] width 1085 height 264
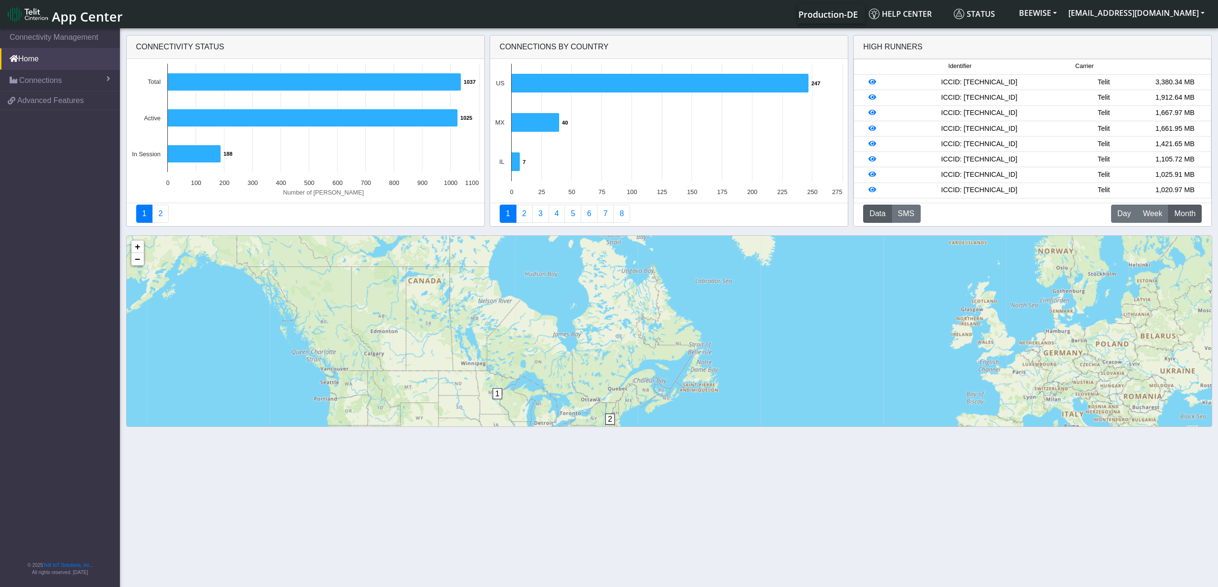
drag, startPoint x: 488, startPoint y: 368, endPoint x: 575, endPoint y: 444, distance: 115.6
click at [572, 449] on section "Connectivity Management Home Connections List Map 46a91751e9f7bf3589124c01fadb2…" at bounding box center [609, 308] width 1218 height 564
click at [1063, 18] on button "BEEWISE" at bounding box center [1037, 12] width 49 height 17
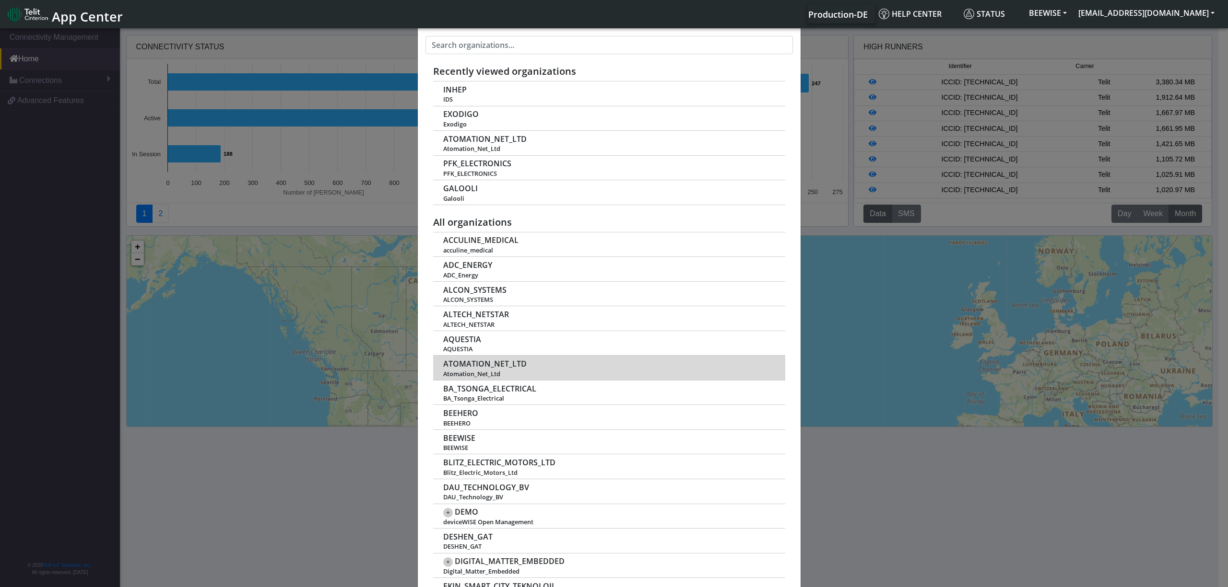
scroll to position [64, 0]
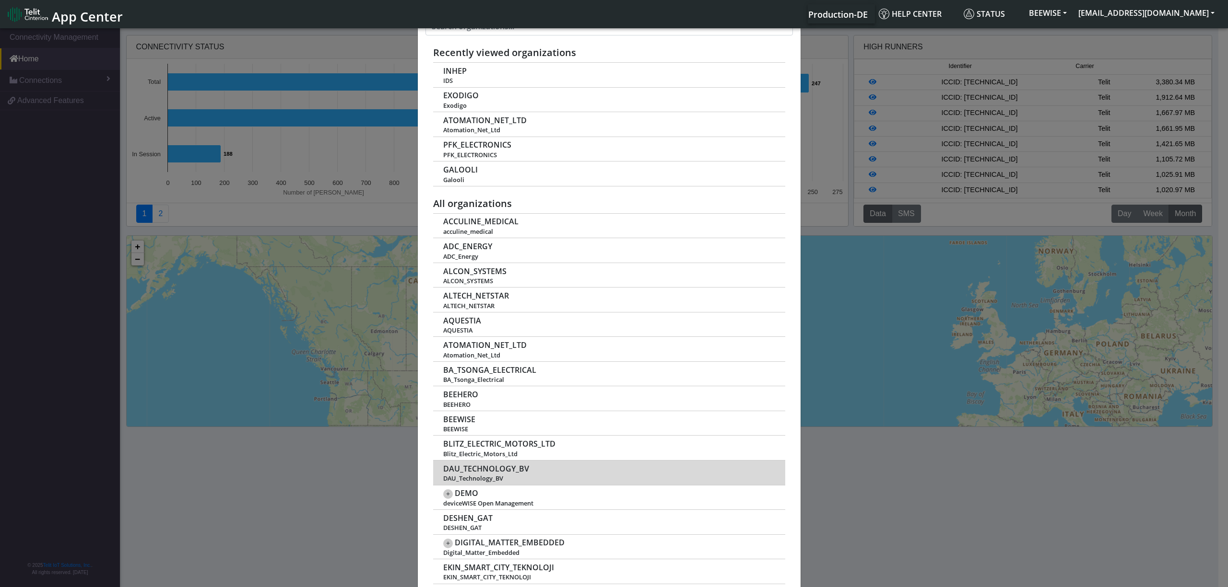
click at [479, 474] on span "DAU_TECHNOLOGY_BV" at bounding box center [486, 469] width 86 height 9
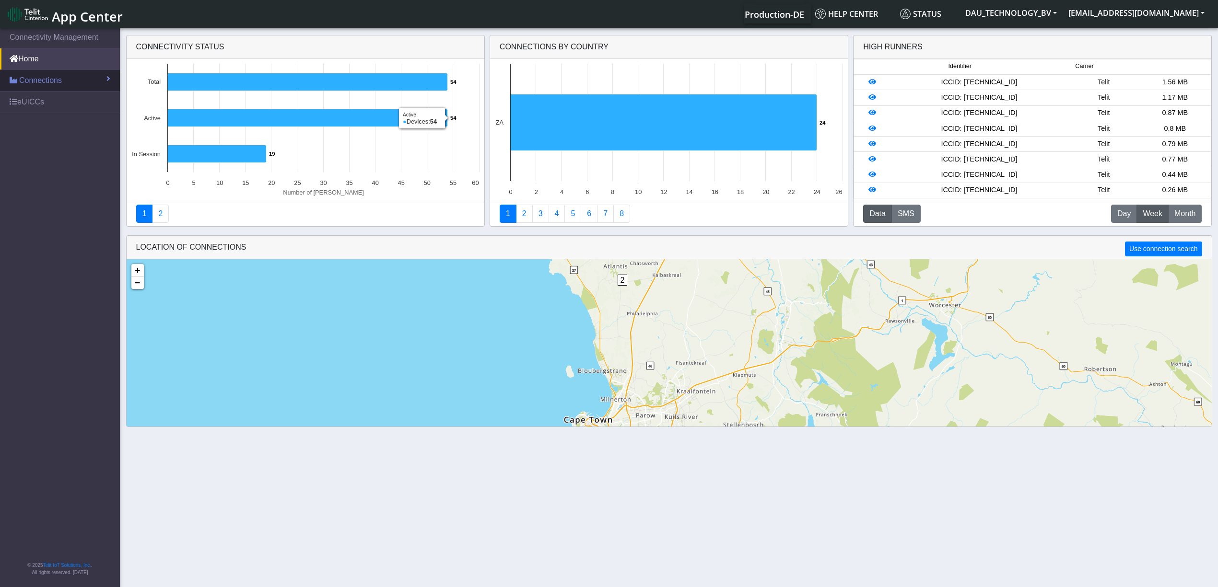
click at [112, 77] on link "Connections" at bounding box center [60, 80] width 120 height 21
click at [33, 115] on link "Map" at bounding box center [60, 121] width 120 height 20
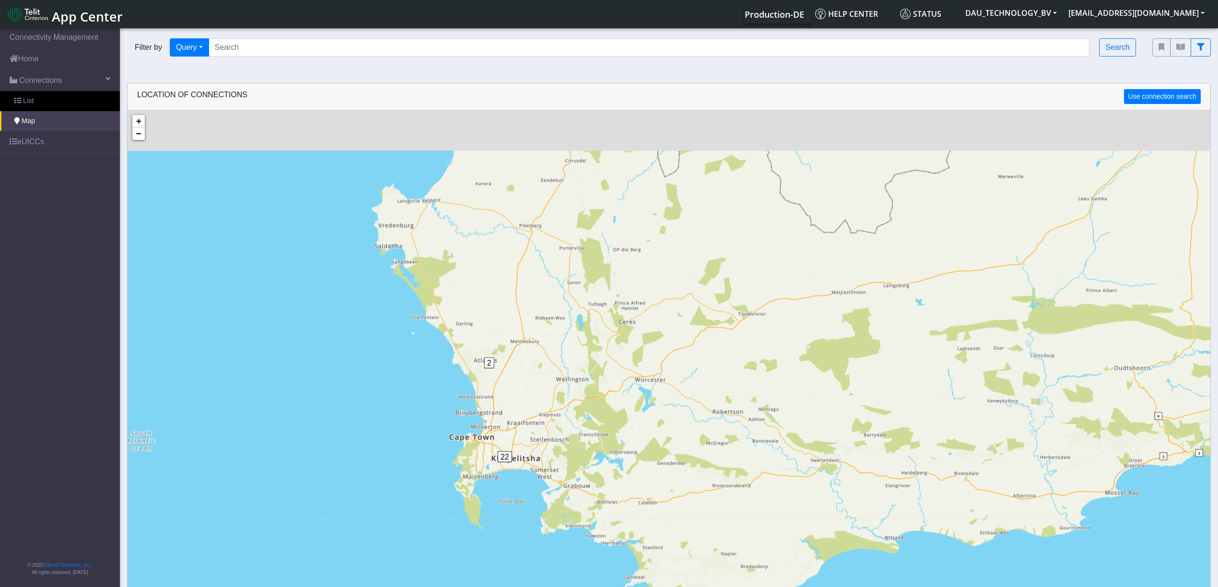
drag, startPoint x: 428, startPoint y: 193, endPoint x: 410, endPoint y: 307, distance: 115.9
click at [410, 307] on div "2 22 + − ©2025 MapQuest, | Terms" at bounding box center [669, 403] width 1083 height 587
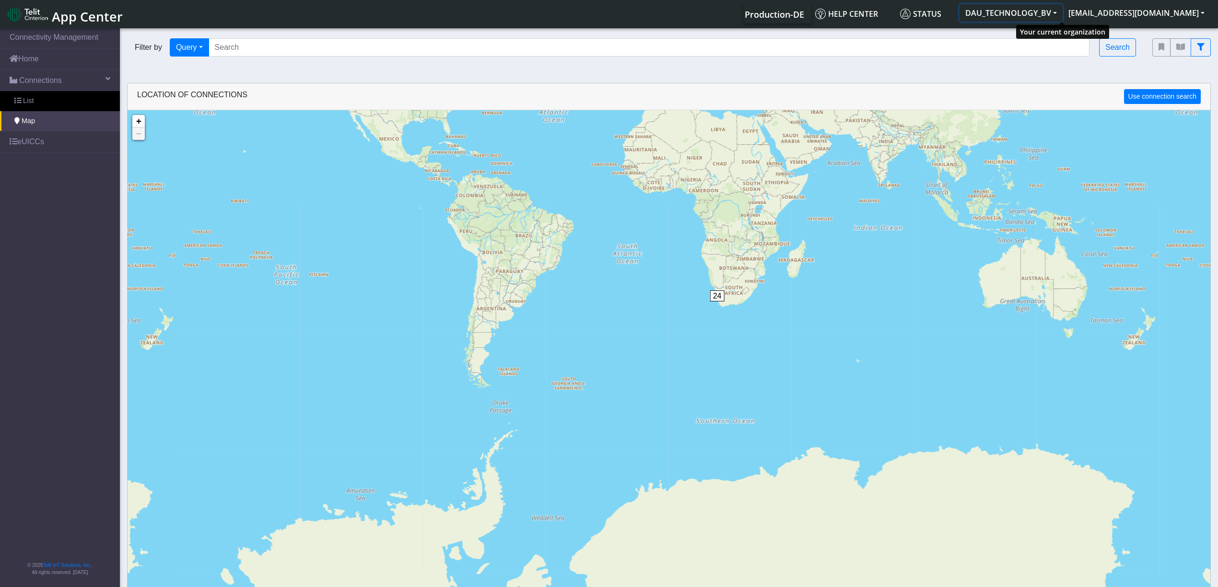
click at [1063, 16] on button "DAU_TECHNOLOGY_BV" at bounding box center [1011, 12] width 103 height 17
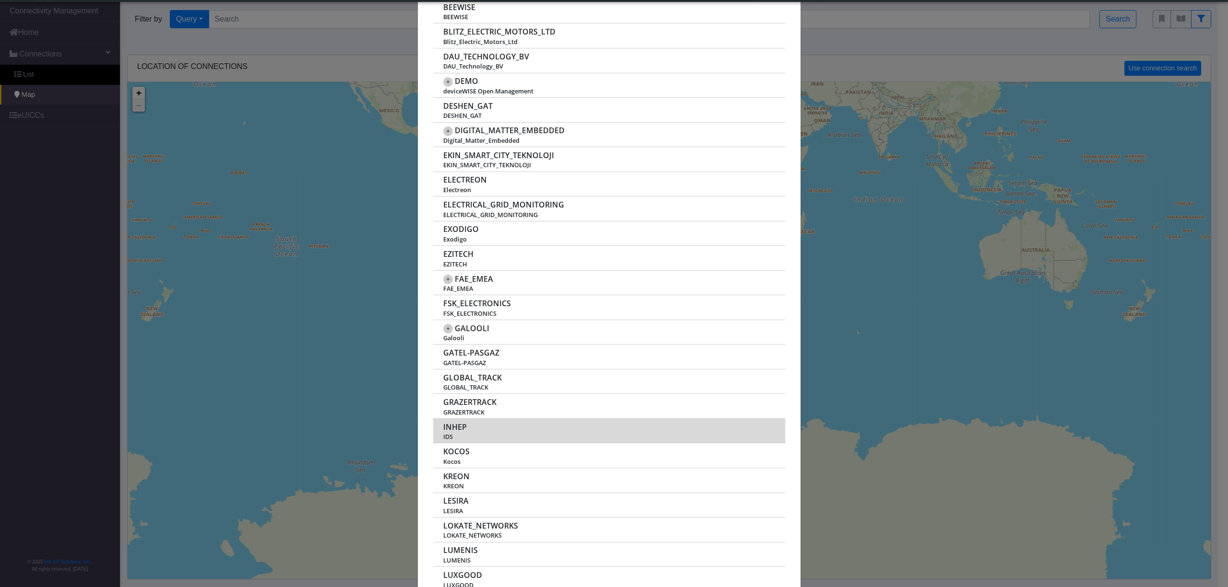
scroll to position [511, 0]
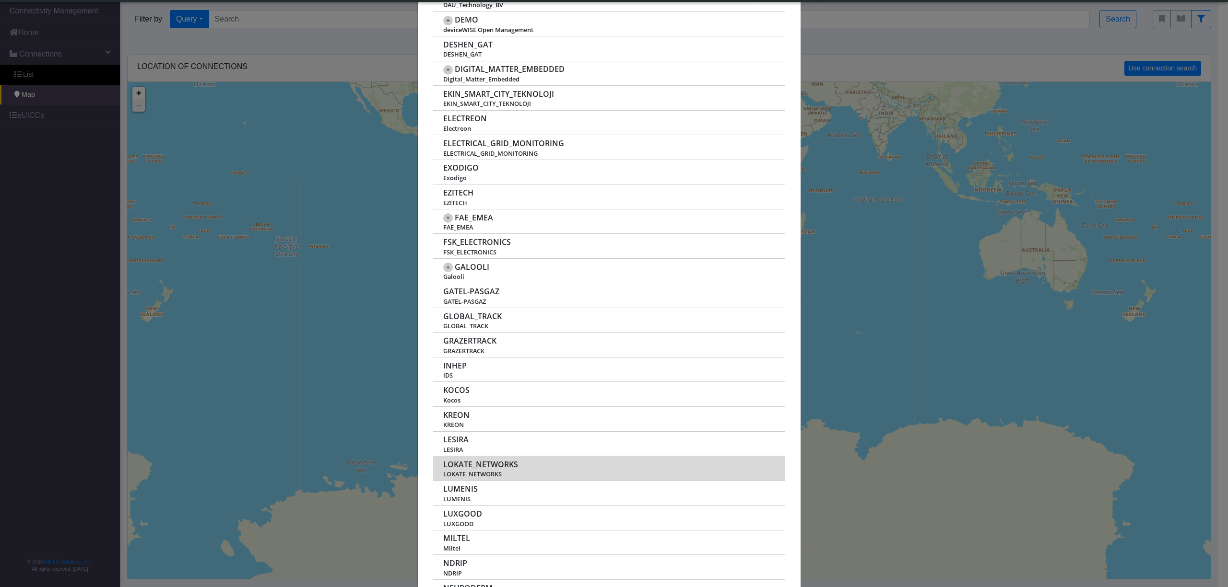
click at [472, 469] on span "LOKATE_NETWORKS" at bounding box center [480, 464] width 75 height 9
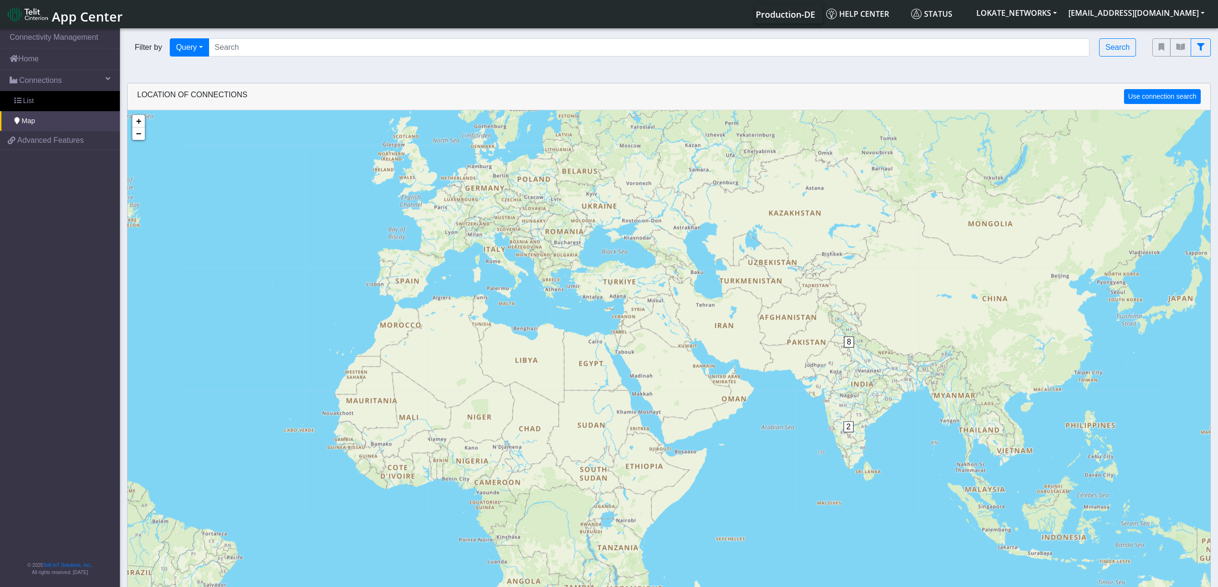
drag, startPoint x: 910, startPoint y: 300, endPoint x: 553, endPoint y: 416, distance: 374.9
click at [553, 416] on div "1 2 8 3 + − ©2025 MapQuest, | Terms" at bounding box center [669, 403] width 1083 height 587
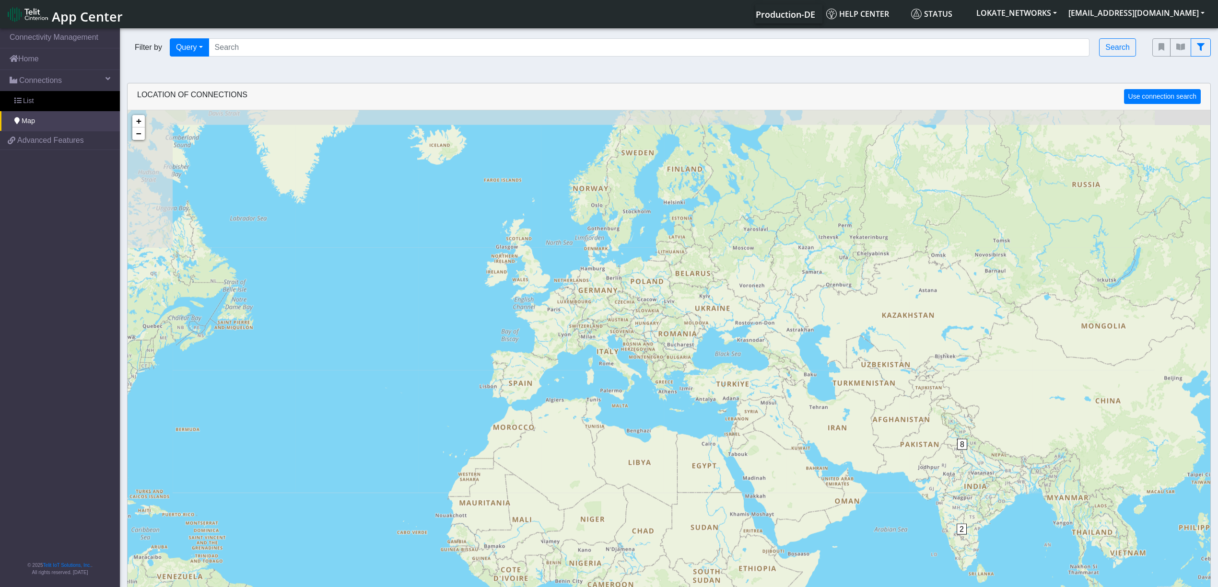
drag, startPoint x: 550, startPoint y: 367, endPoint x: 551, endPoint y: 416, distance: 48.9
click at [663, 469] on div "1 2 8 3 + − ©2025 MapQuest, | Terms" at bounding box center [669, 403] width 1083 height 587
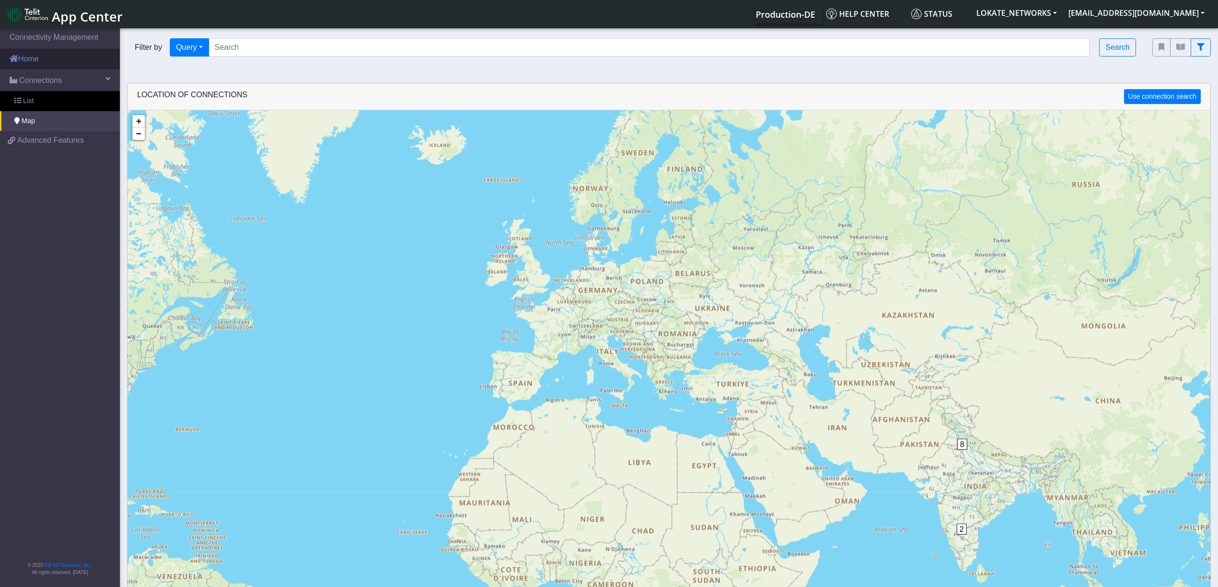
click at [39, 59] on link "Home" at bounding box center [60, 58] width 120 height 21
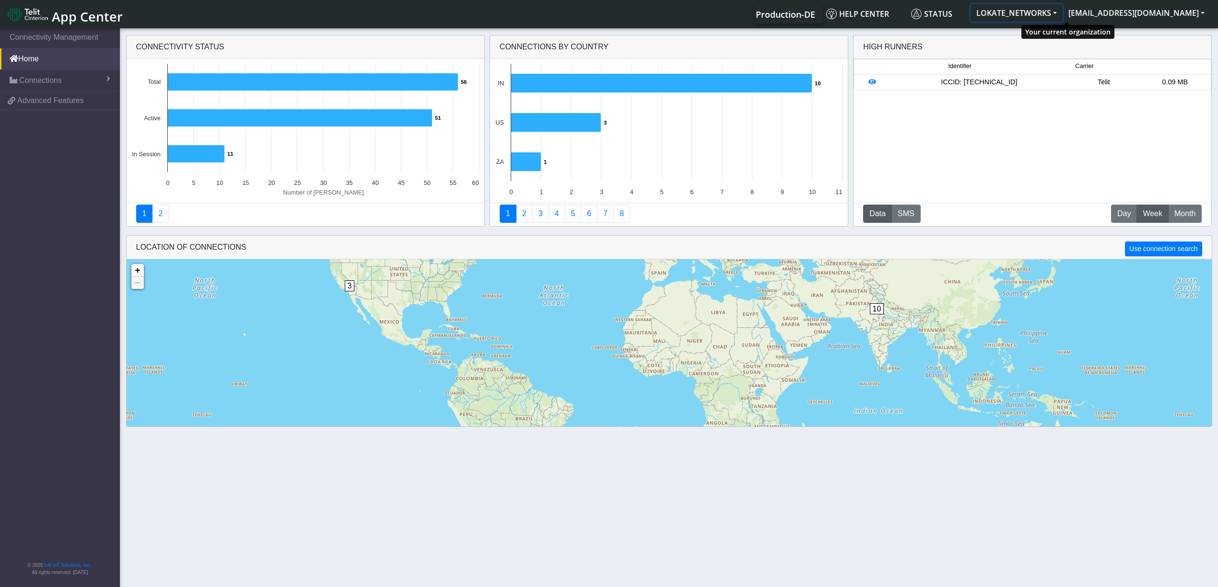
click at [1063, 12] on button "LOKATE_NETWORKS" at bounding box center [1017, 12] width 92 height 17
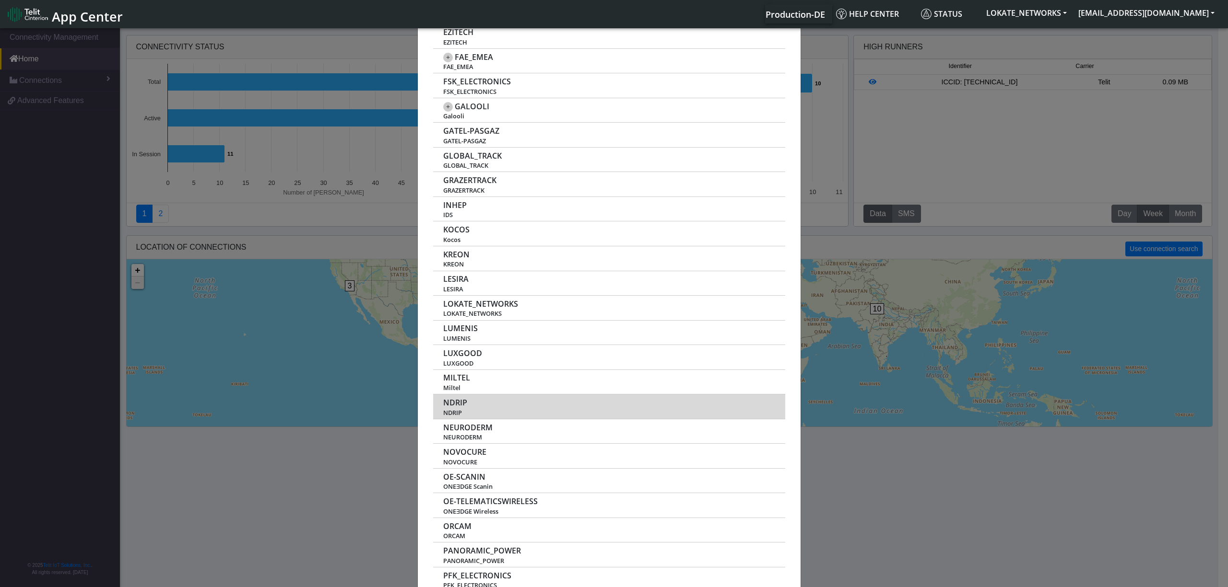
scroll to position [703, 0]
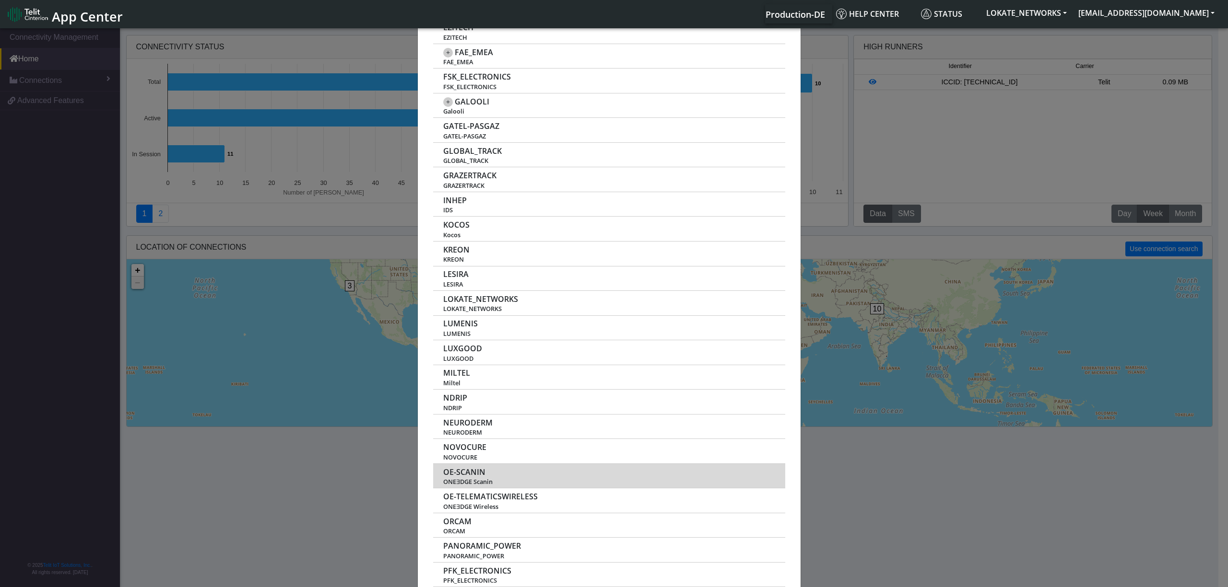
click at [462, 477] on span "OE-SCANIN" at bounding box center [464, 472] width 42 height 9
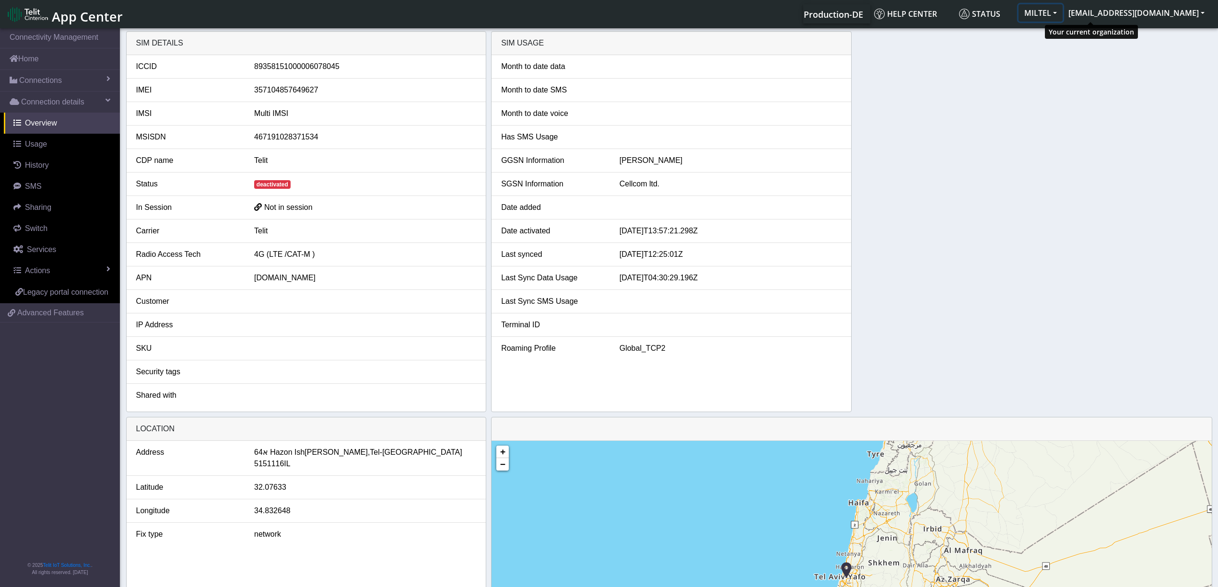
click at [1063, 14] on button "MILTEL" at bounding box center [1041, 12] width 44 height 17
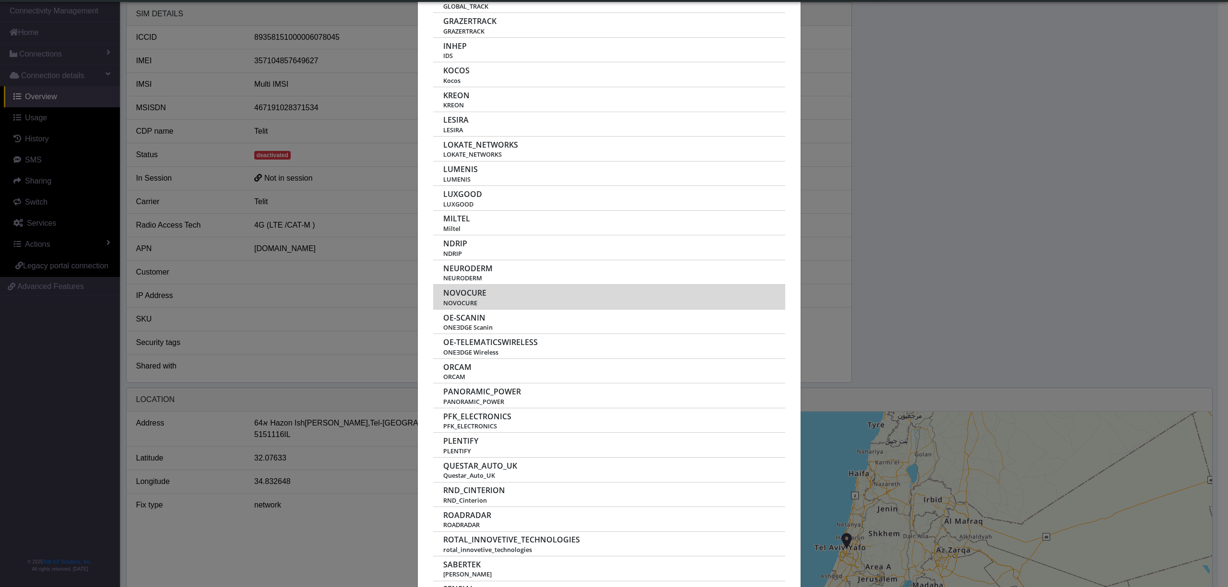
scroll to position [959, 0]
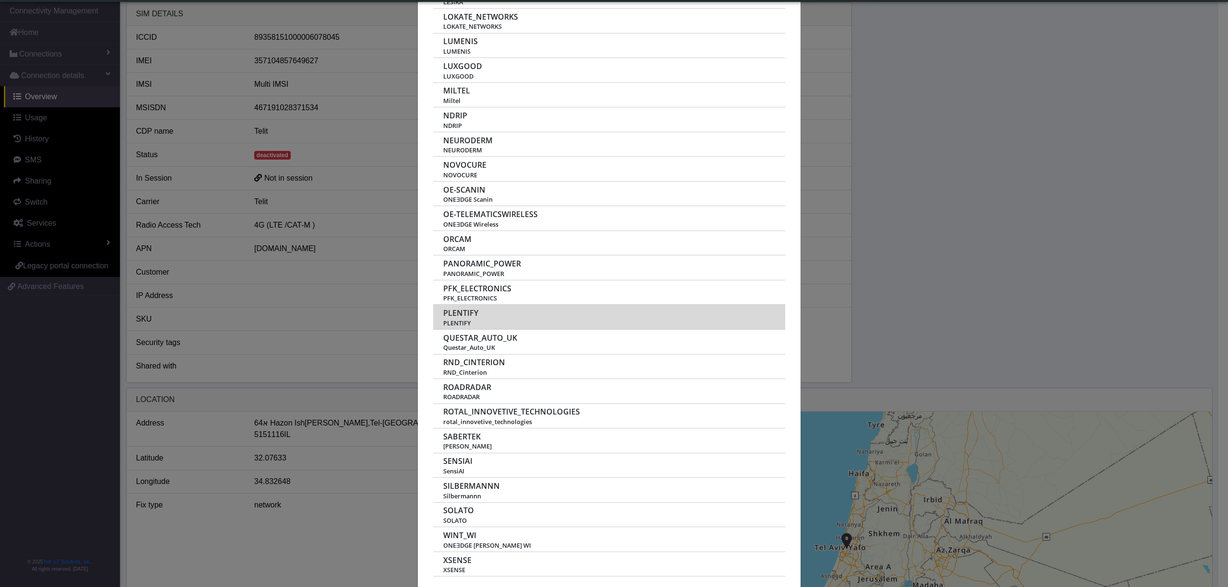
click at [449, 318] on span "PLENTIFY" at bounding box center [460, 313] width 35 height 9
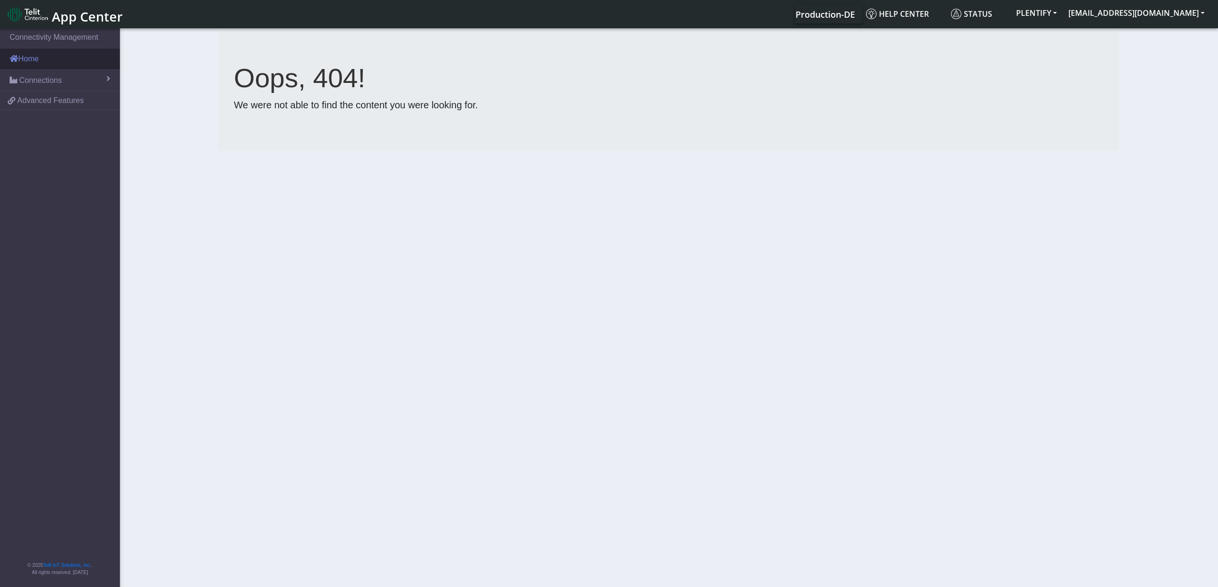
click at [23, 58] on link "Home" at bounding box center [60, 58] width 120 height 21
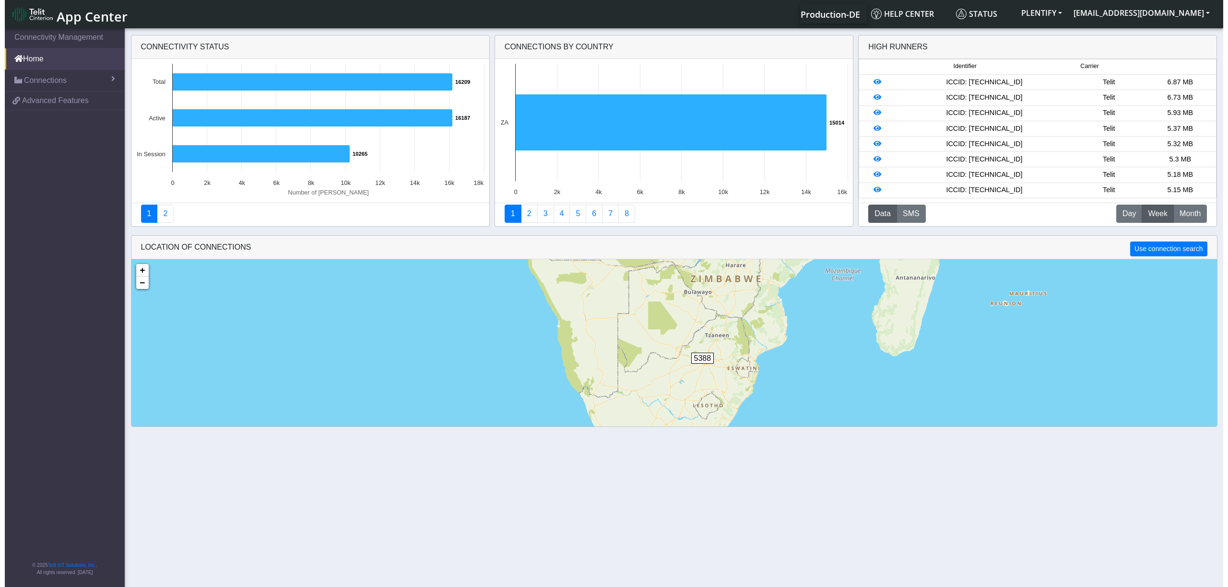
scroll to position [23, 0]
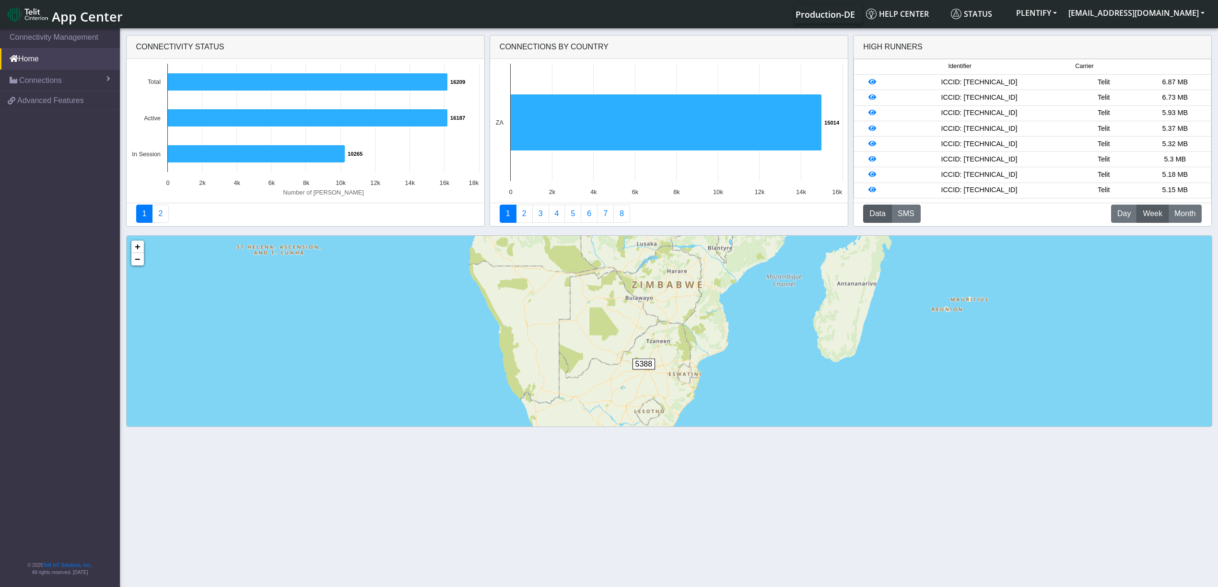
drag, startPoint x: 684, startPoint y: 315, endPoint x: 628, endPoint y: 342, distance: 62.6
click at [628, 342] on div "5388 3 9163 + − ©2025 MapQuest, | Terms" at bounding box center [669, 368] width 1085 height 264
click at [1063, 16] on button "PLENTIFY" at bounding box center [1036, 12] width 52 height 17
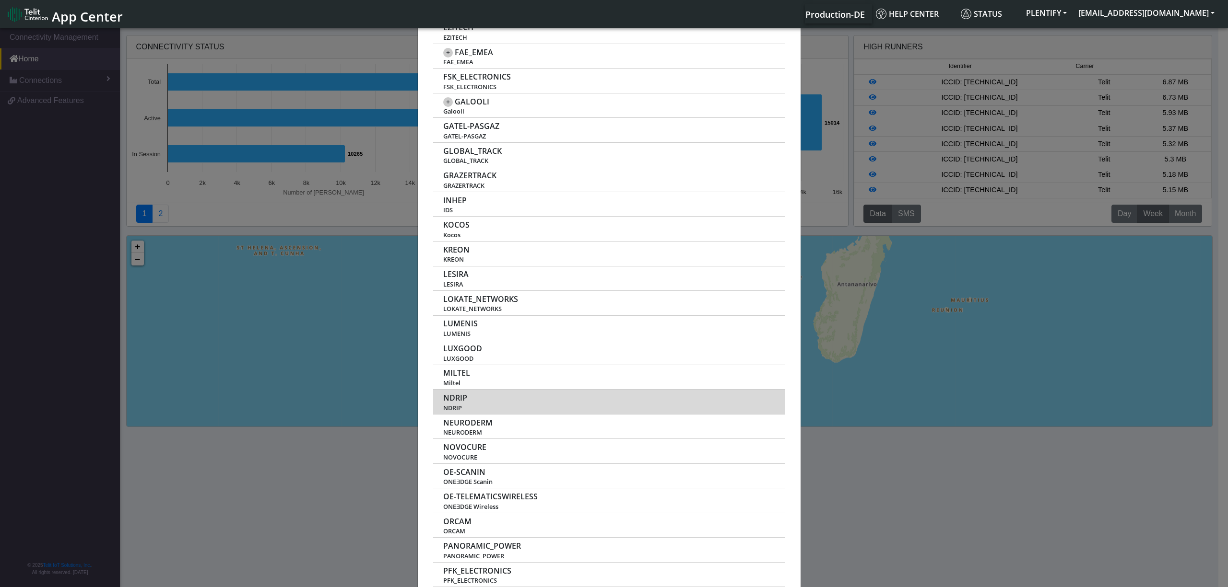
scroll to position [831, 0]
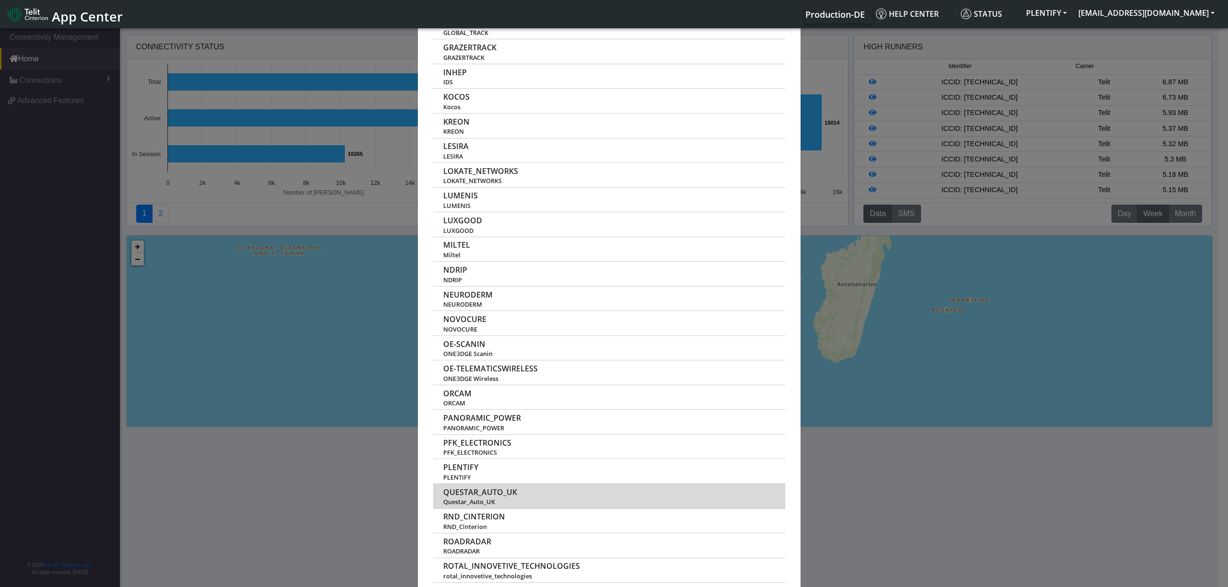
click at [490, 495] on span "QUESTAR_AUTO_UK" at bounding box center [480, 492] width 74 height 9
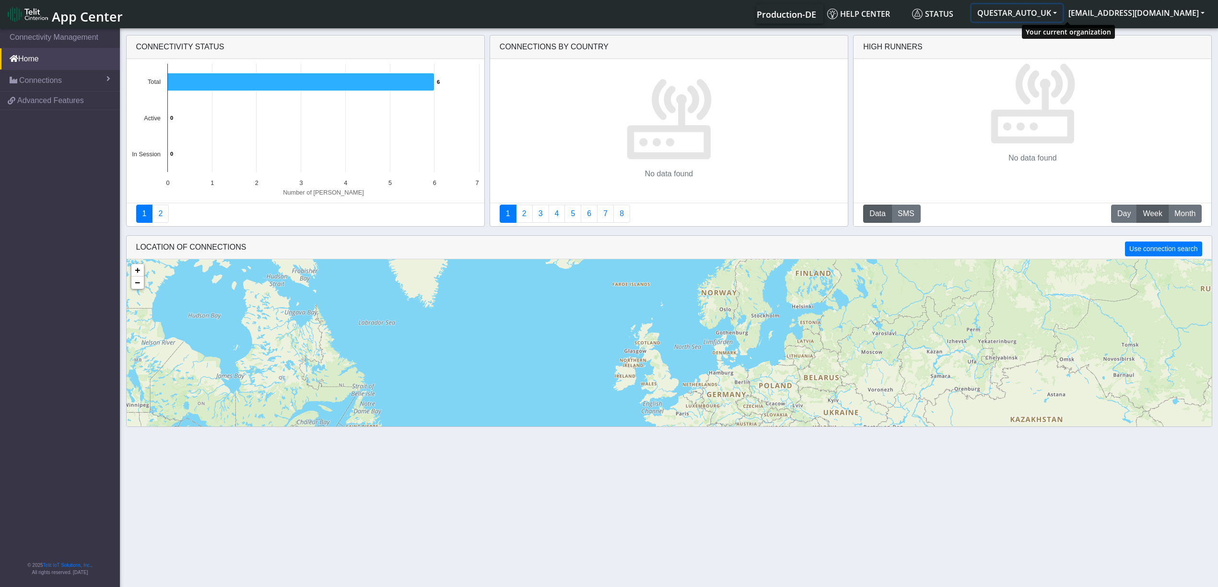
click at [1063, 18] on button "QUESTAR_AUTO_UK" at bounding box center [1017, 12] width 91 height 17
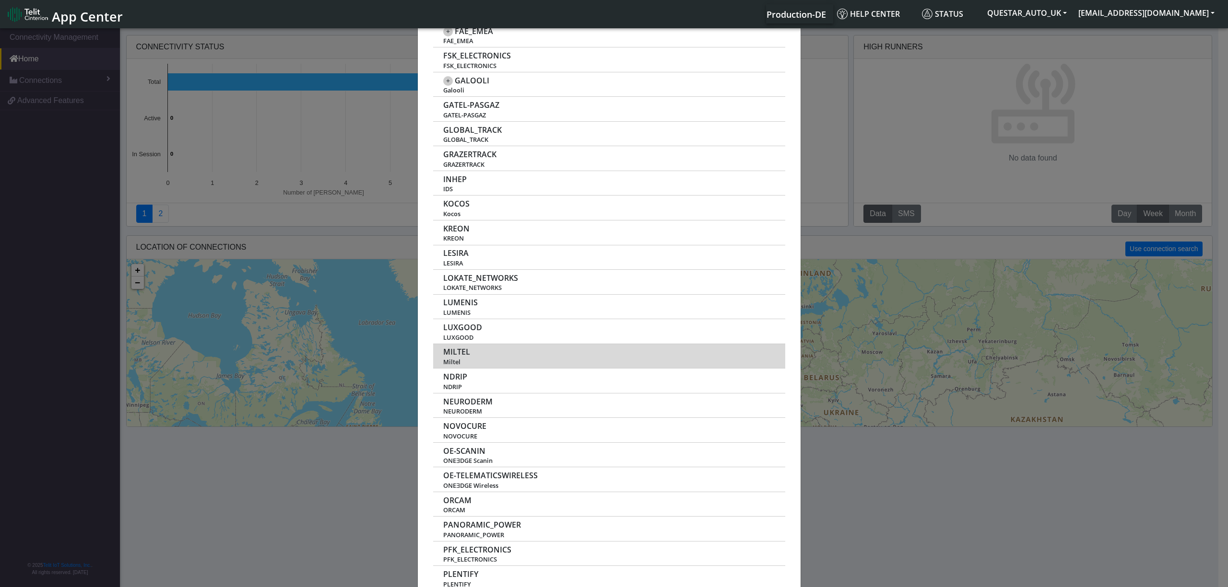
scroll to position [831, 0]
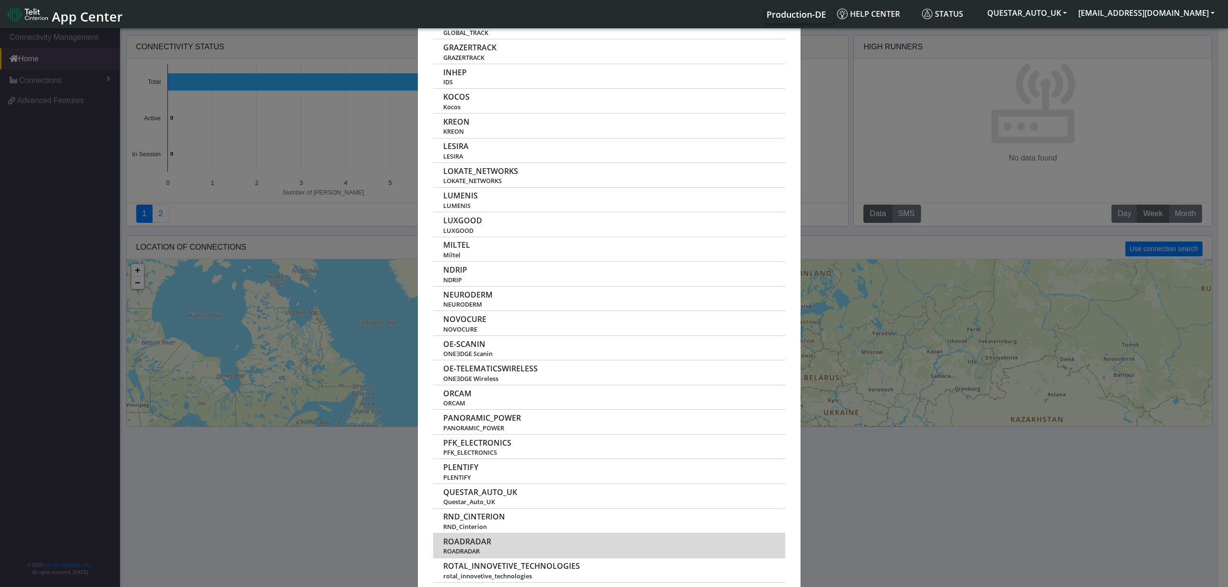
click at [458, 547] on span "ROADRADAR" at bounding box center [467, 542] width 48 height 9
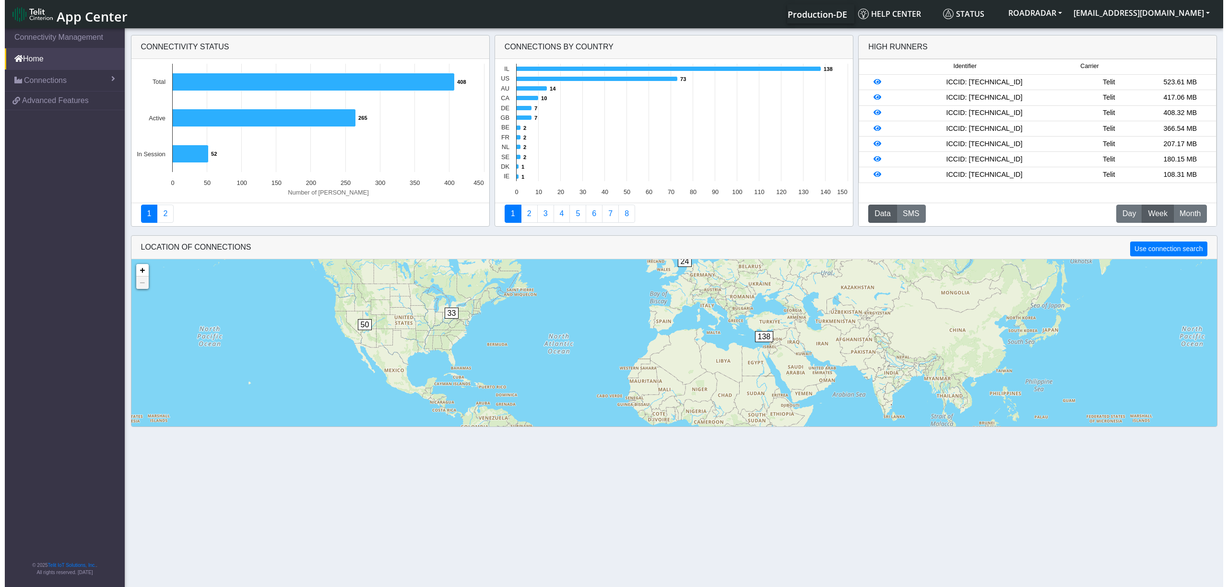
scroll to position [23, 0]
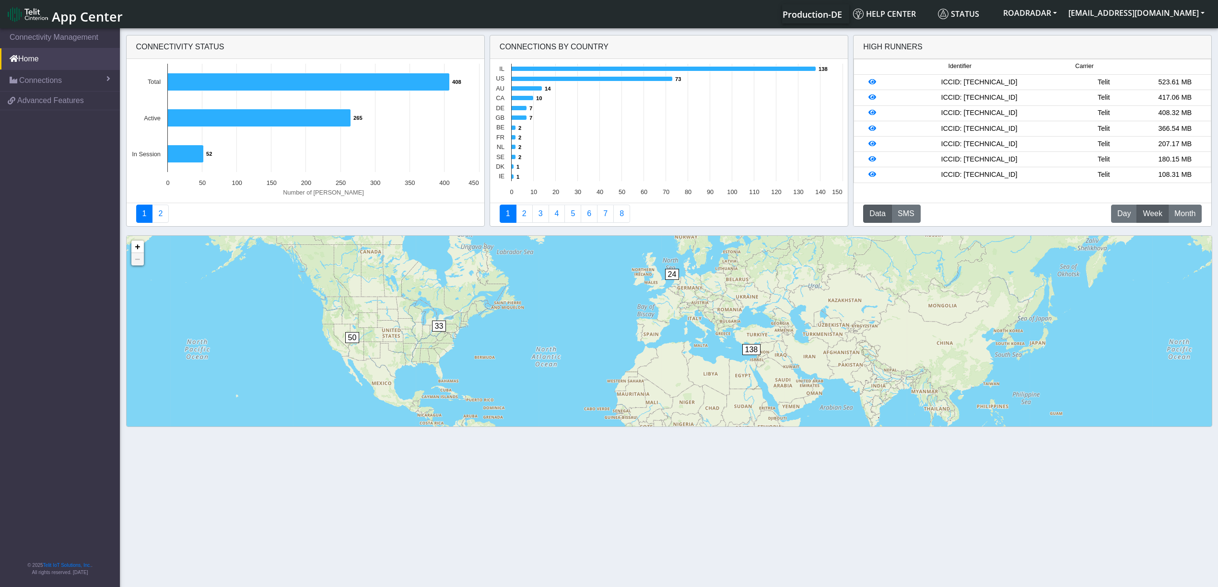
drag, startPoint x: 649, startPoint y: 336, endPoint x: 641, endPoint y: 372, distance: 37.2
click at [641, 372] on div "2 24 50 33 12 138 + − ©2025 MapQuest, | Terms" at bounding box center [669, 368] width 1085 height 264
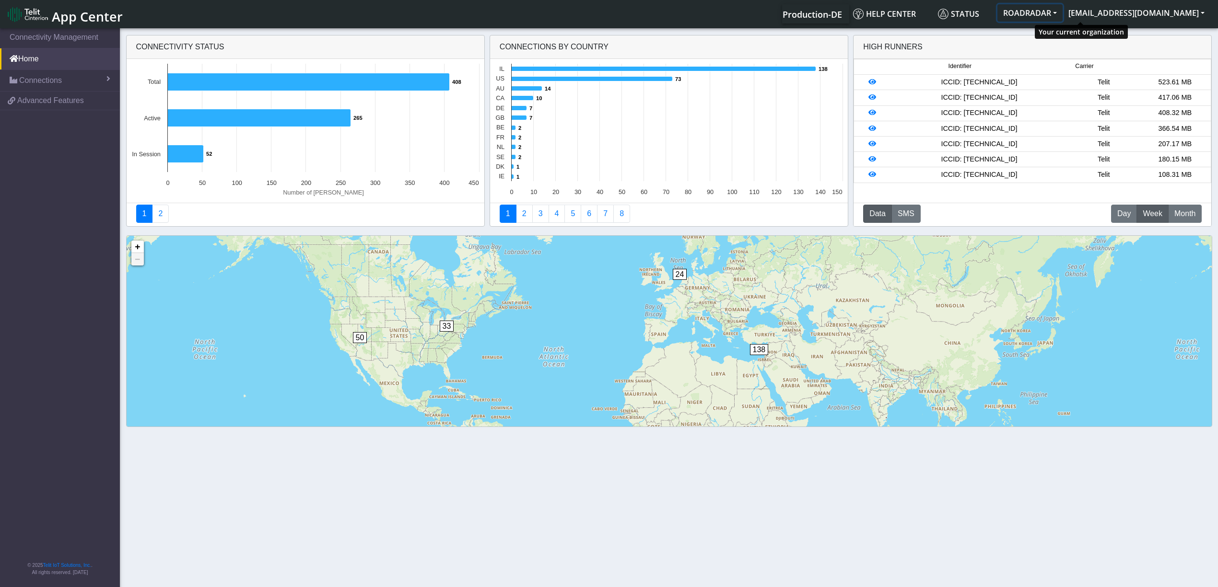
click at [1063, 16] on button "ROADRADAR" at bounding box center [1029, 12] width 65 height 17
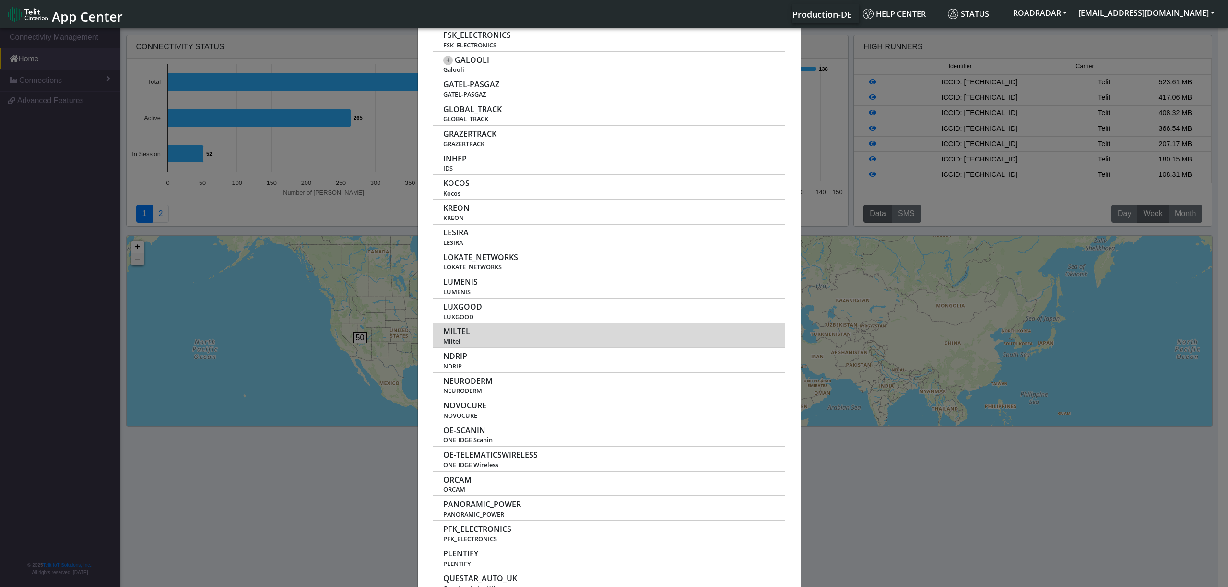
scroll to position [1009, 0]
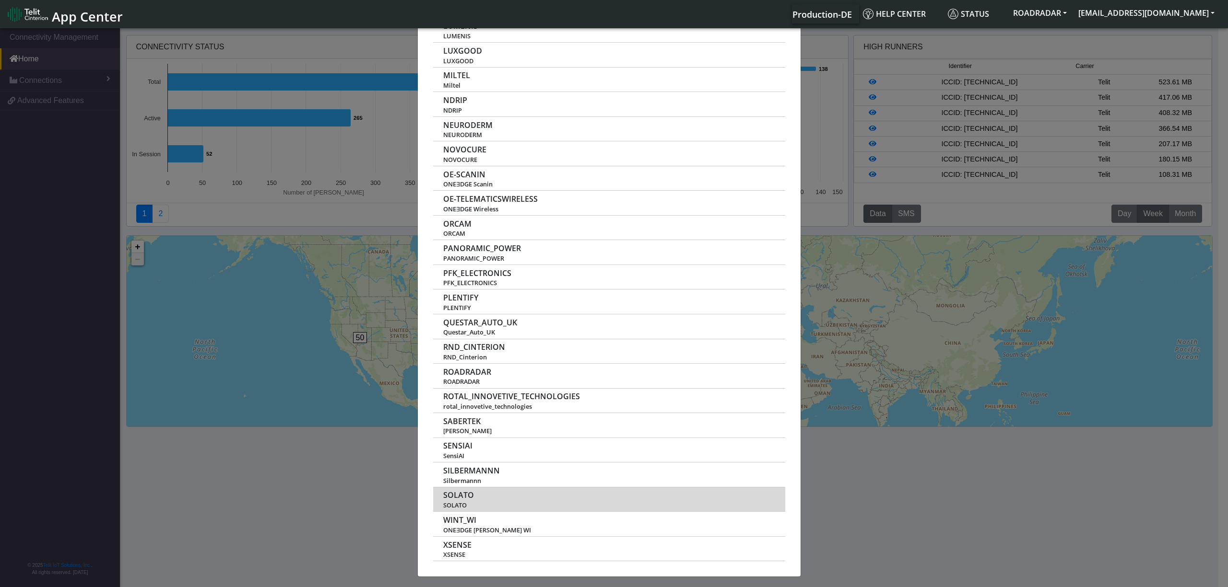
click at [454, 492] on span "SOLATO" at bounding box center [458, 495] width 31 height 9
